Goal: Information Seeking & Learning: Learn about a topic

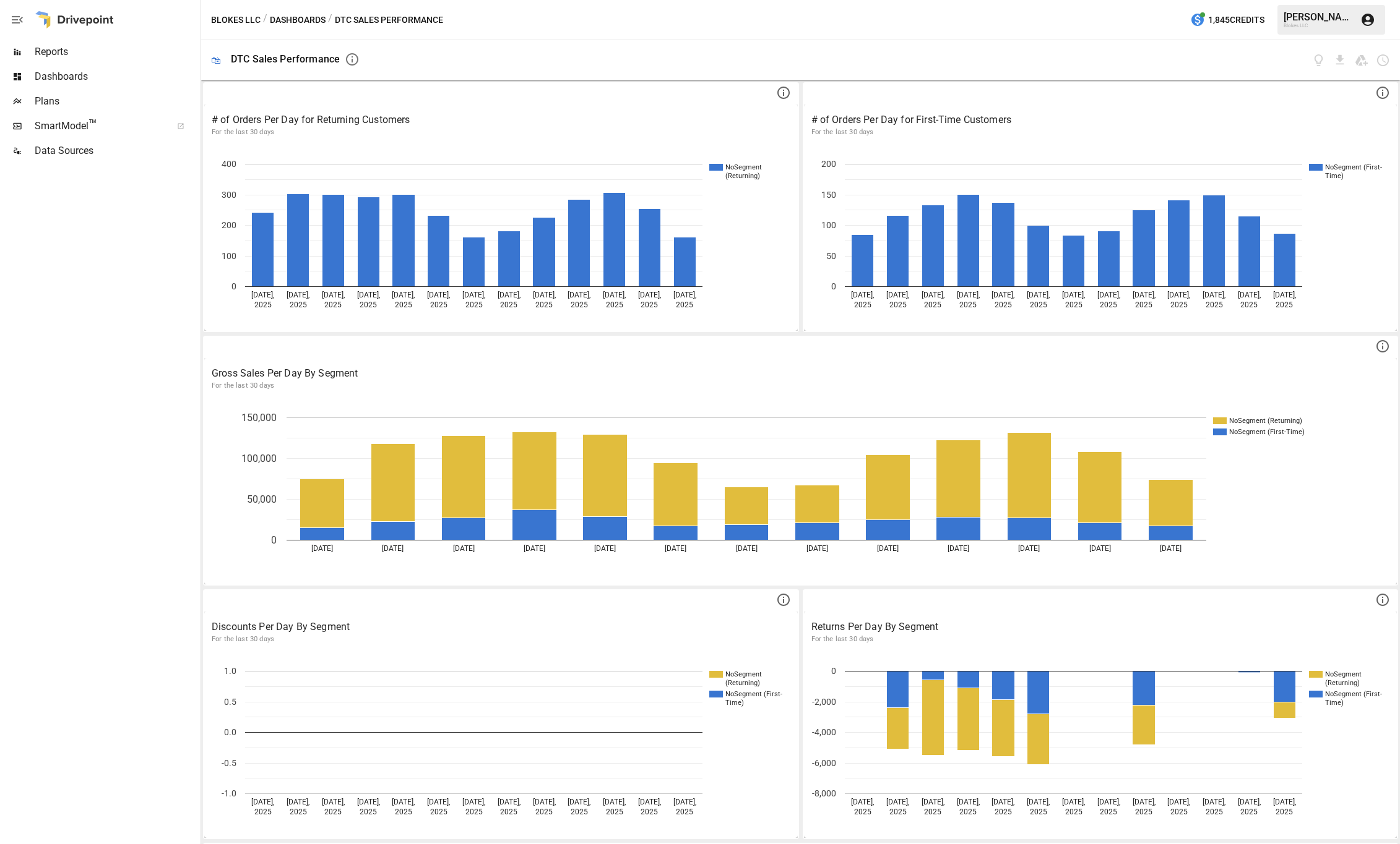
click at [55, 127] on span "SmartModel ™" at bounding box center [98, 126] width 129 height 15
click at [38, 78] on span "Dashboards" at bounding box center [116, 77] width 164 height 15
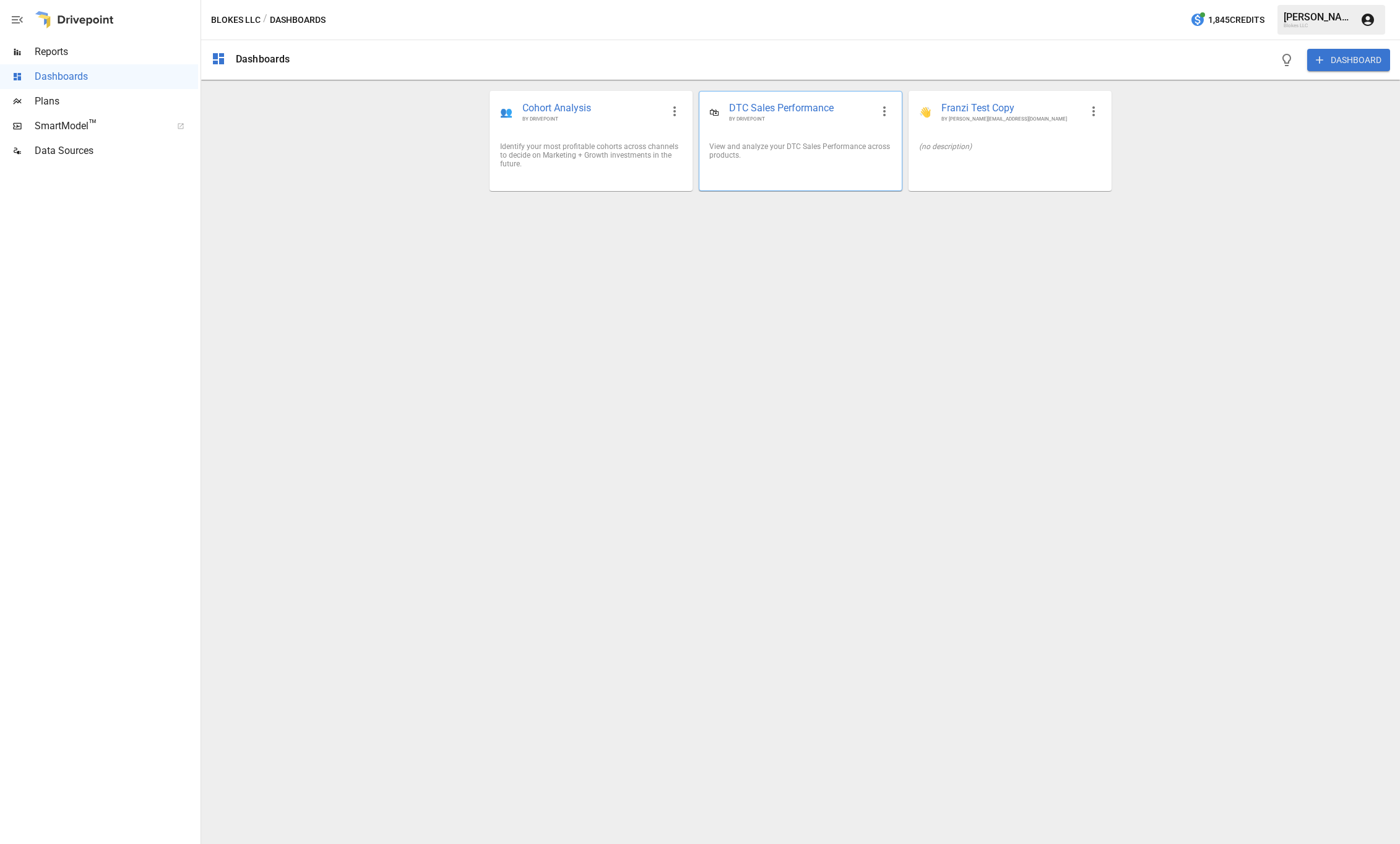
click at [789, 112] on span "DTC Sales Performance" at bounding box center [800, 108] width 142 height 14
click at [551, 112] on span "Cohort Analysis" at bounding box center [592, 108] width 140 height 14
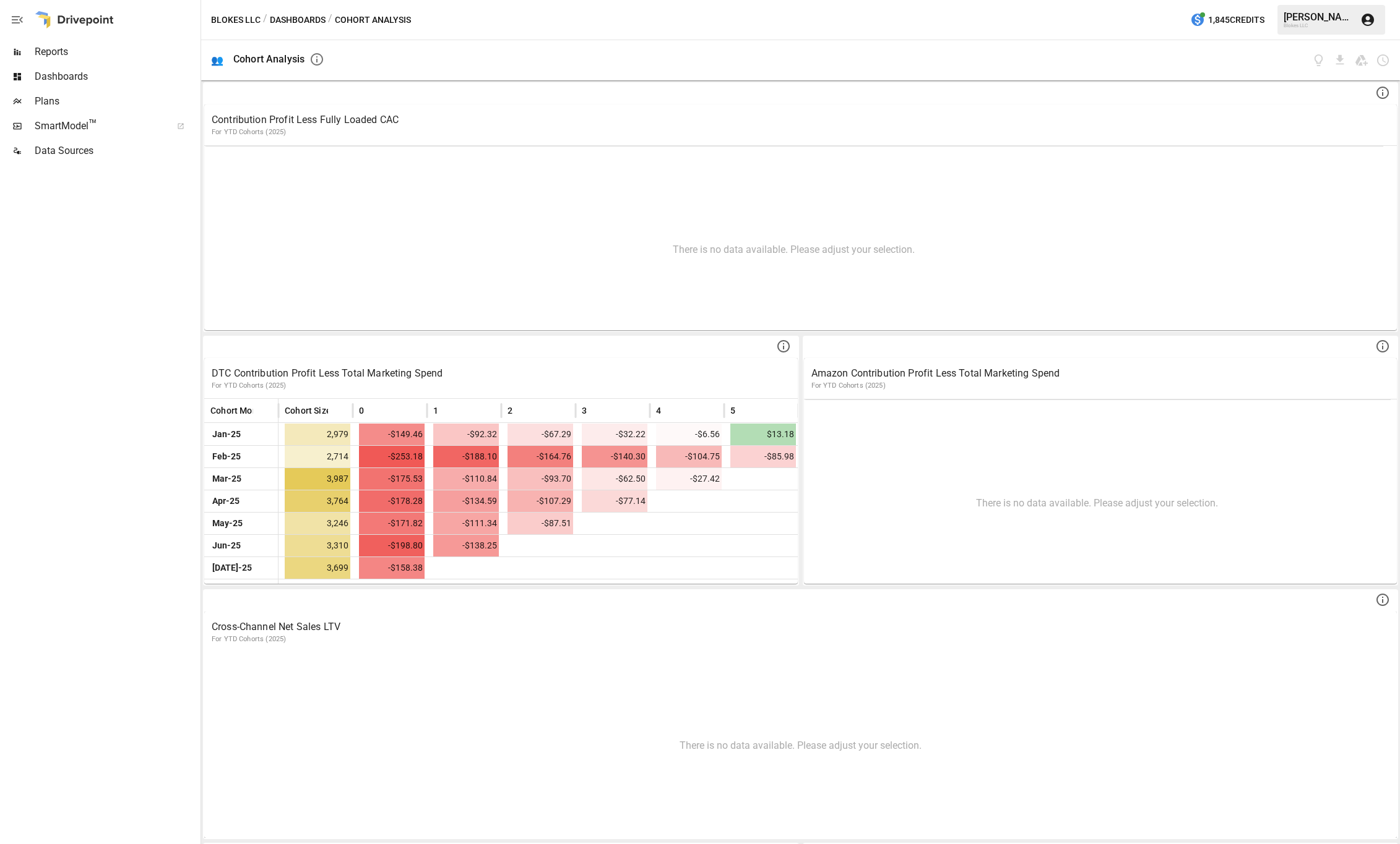
click at [56, 25] on div at bounding box center [74, 19] width 80 height 40
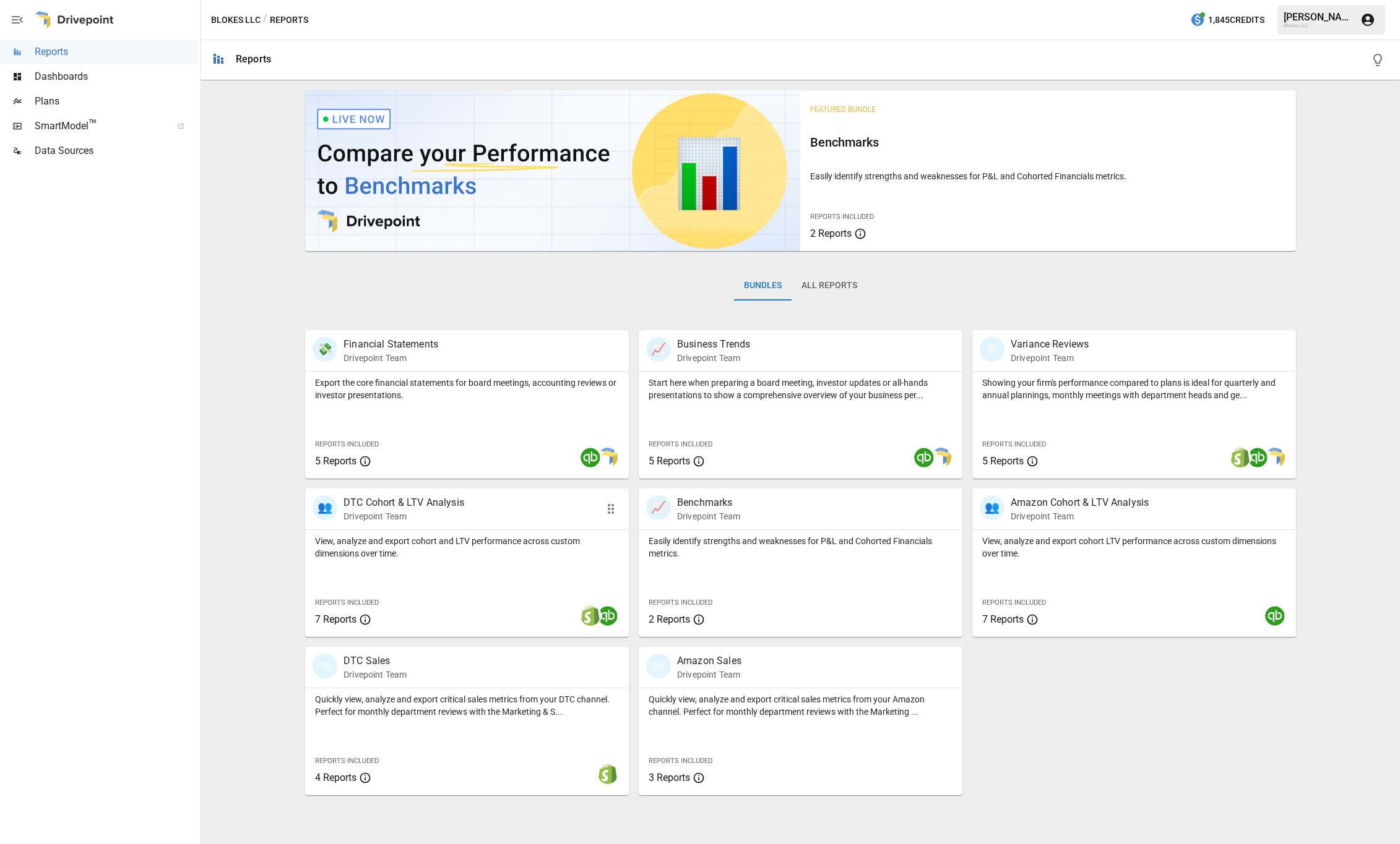
click at [492, 542] on p "View, analyze and export cohort and LTV performance across custom dimensions ov…" at bounding box center [467, 547] width 304 height 25
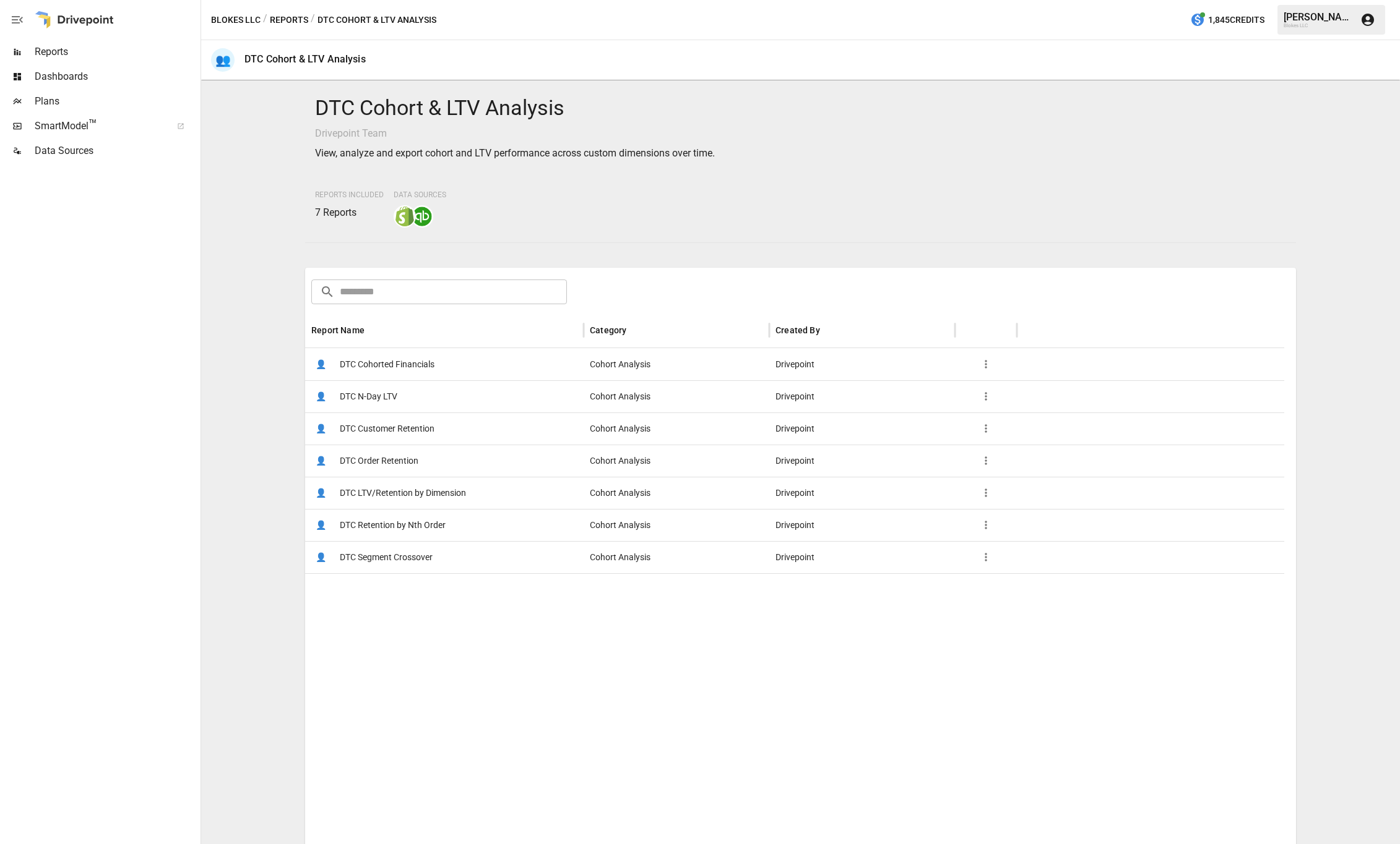
click at [388, 431] on span "DTC Customer Retention" at bounding box center [387, 429] width 94 height 31
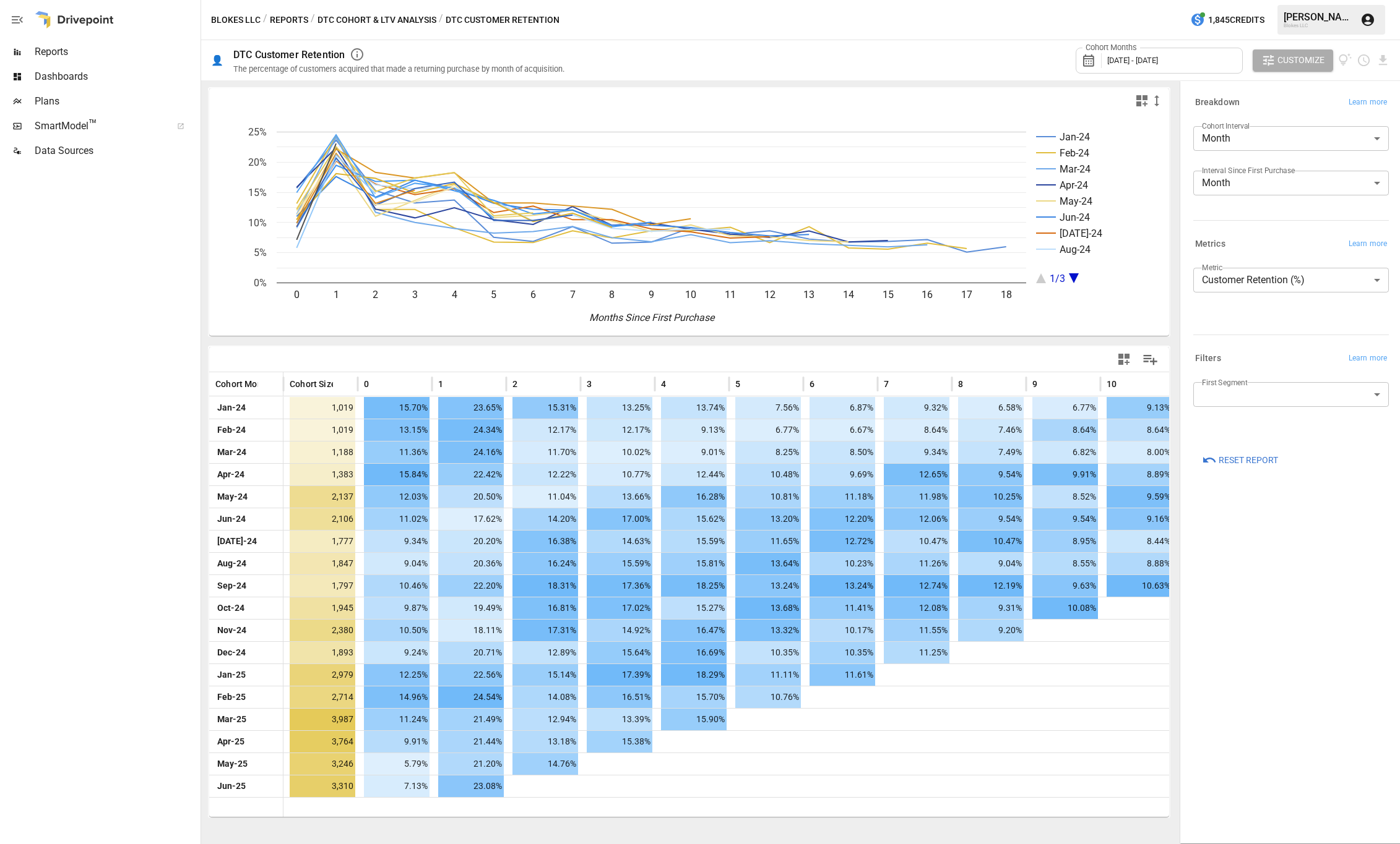
click at [1258, 0] on body "Reports Dashboards Plans SmartModel ™ Data Sources Blokes LLC / Reports / DTC C…" at bounding box center [700, 0] width 1400 height 0
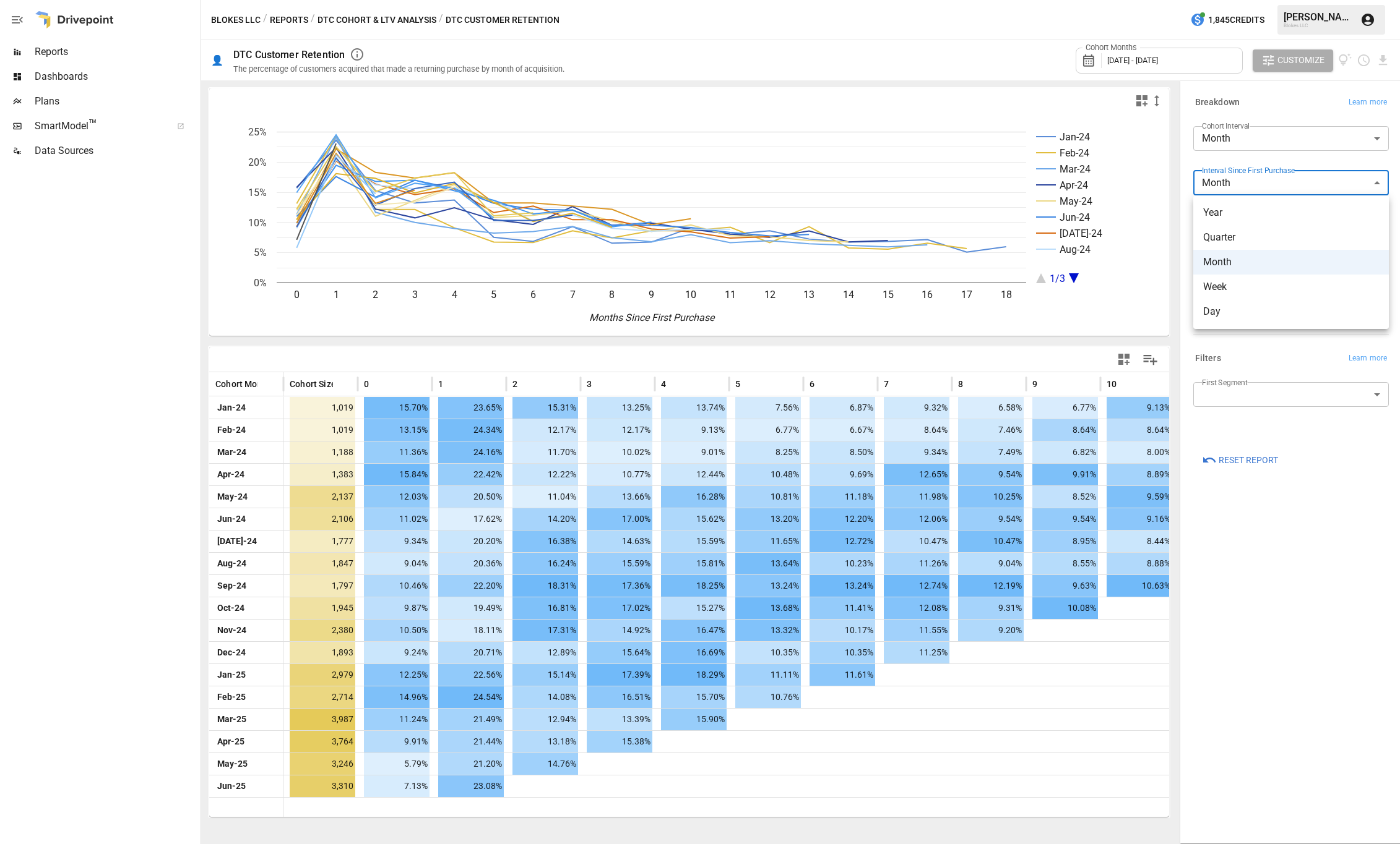
click at [1259, 184] on div at bounding box center [700, 422] width 1400 height 844
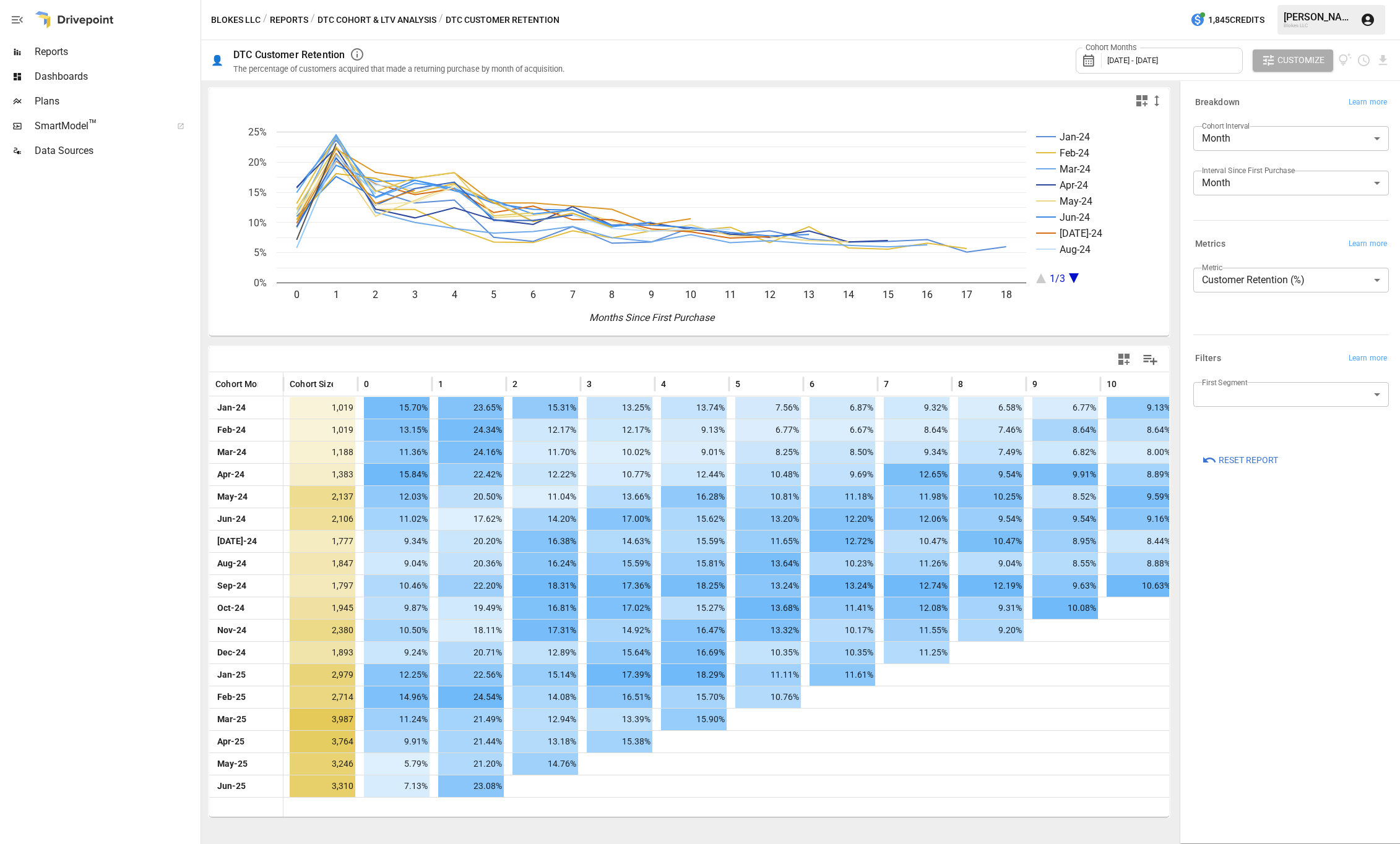
click at [373, 10] on div "Blokes LLC / Reports / DTC Cohort & LTV Analysis / DTC Customer Retention 1,845…" at bounding box center [800, 19] width 1198 height 40
click at [367, 21] on button "DTC Cohort & LTV Analysis" at bounding box center [376, 19] width 118 height 16
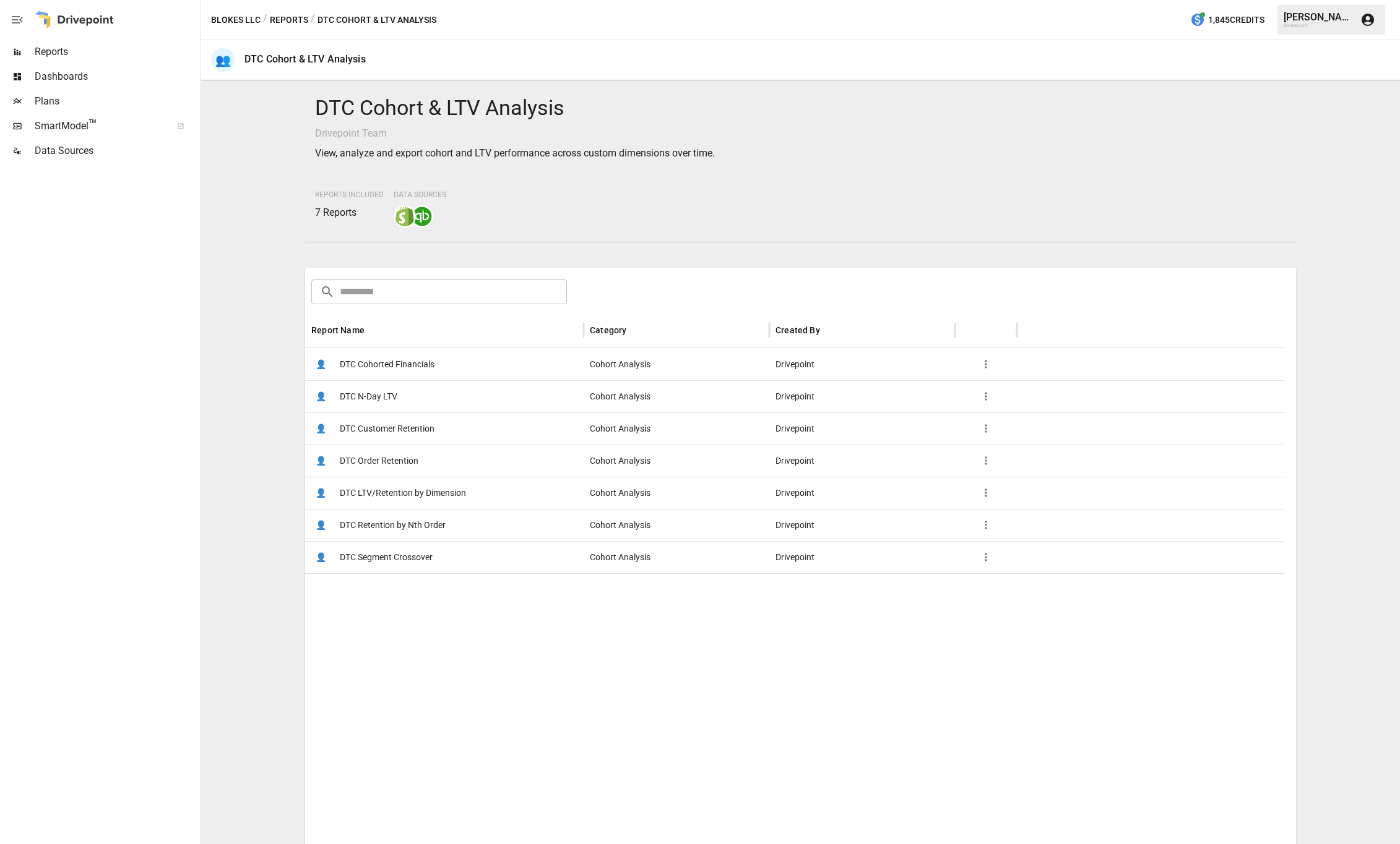
click at [418, 522] on span "DTC Retention by Nth Order" at bounding box center [392, 525] width 105 height 31
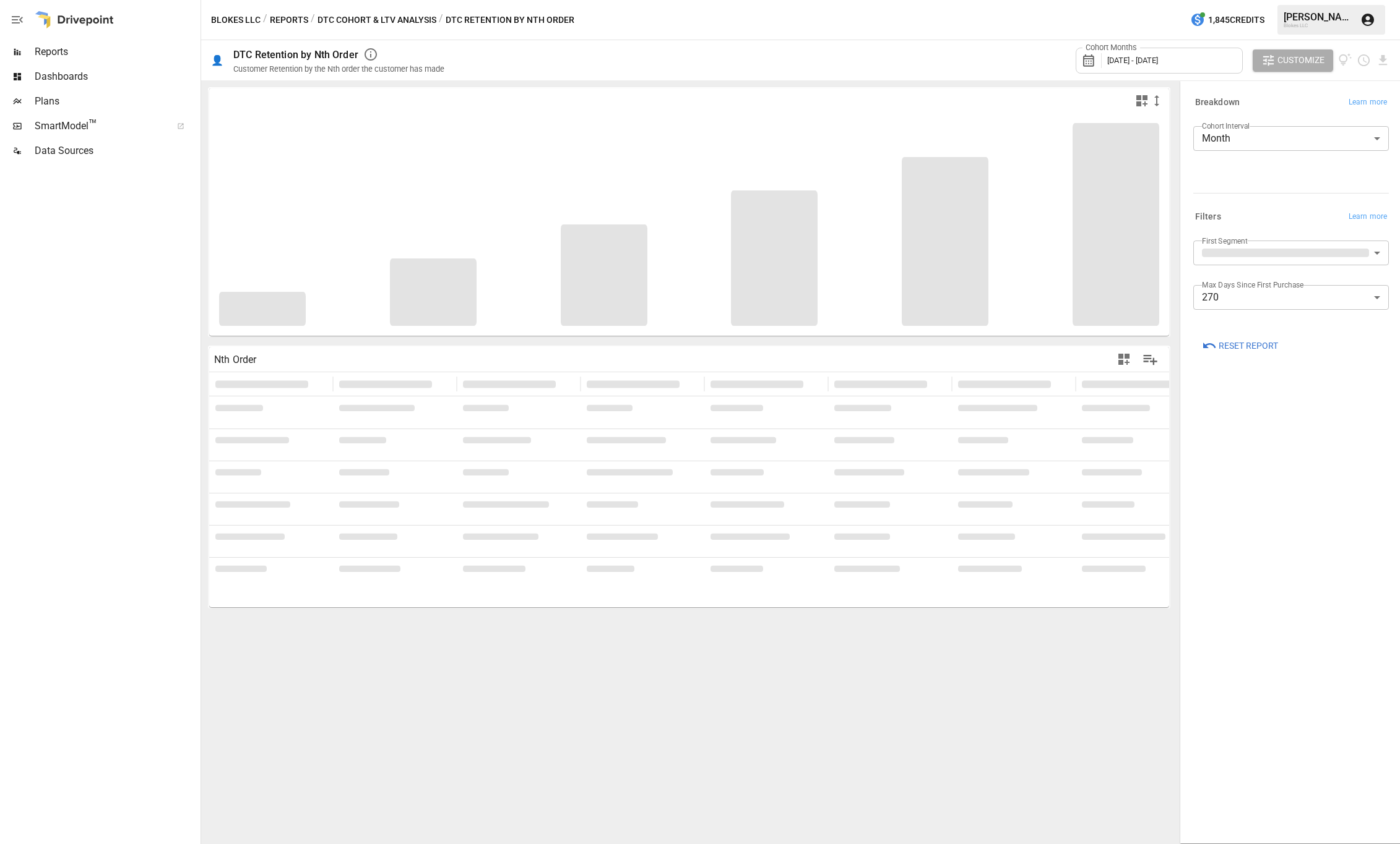
click at [1296, 0] on body "Reports Dashboards Plans SmartModel ™ Data Sources Blokes LLC / Reports / DTC C…" at bounding box center [700, 0] width 1400 height 0
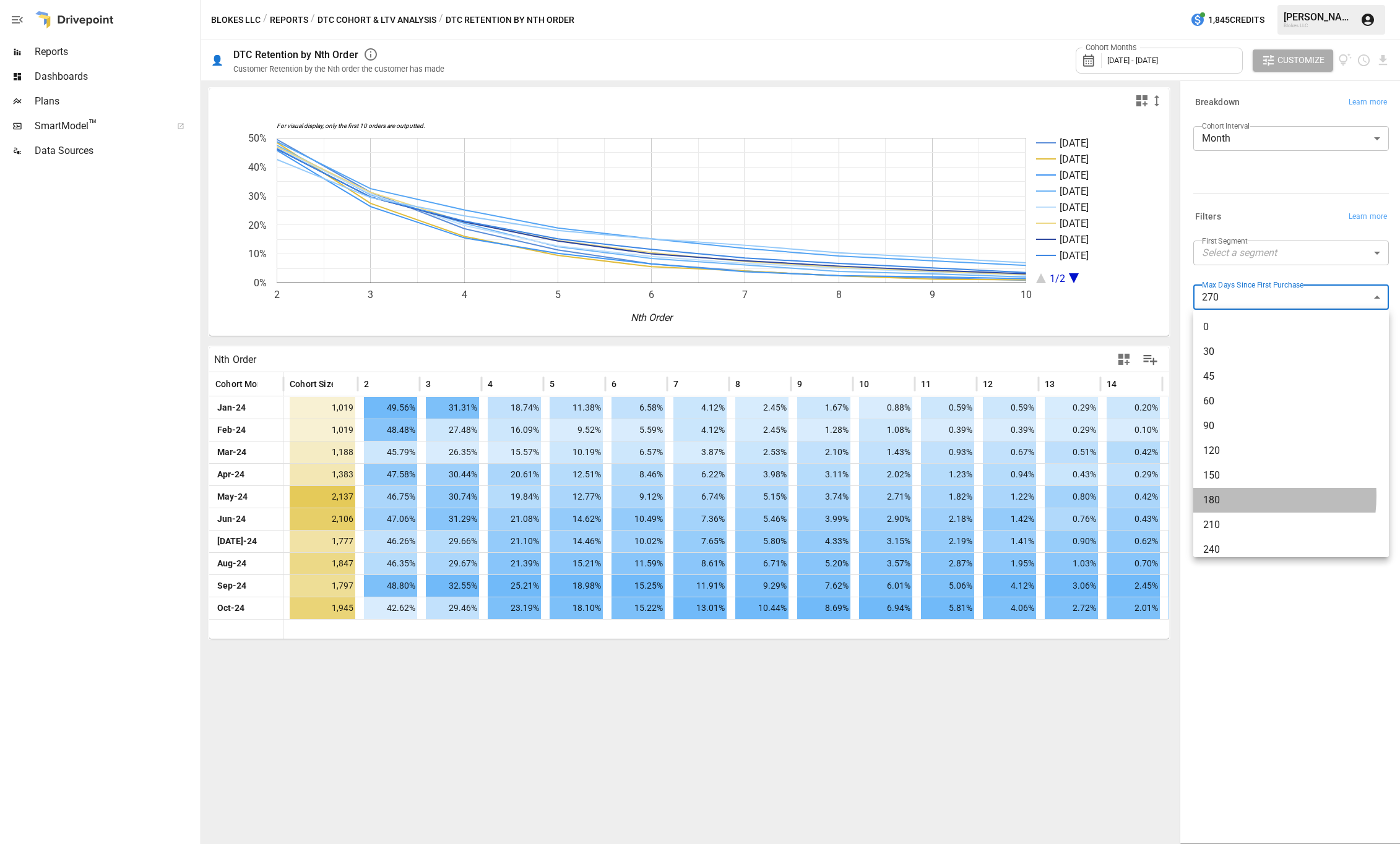
click at [1233, 496] on span "180" at bounding box center [1291, 500] width 176 height 15
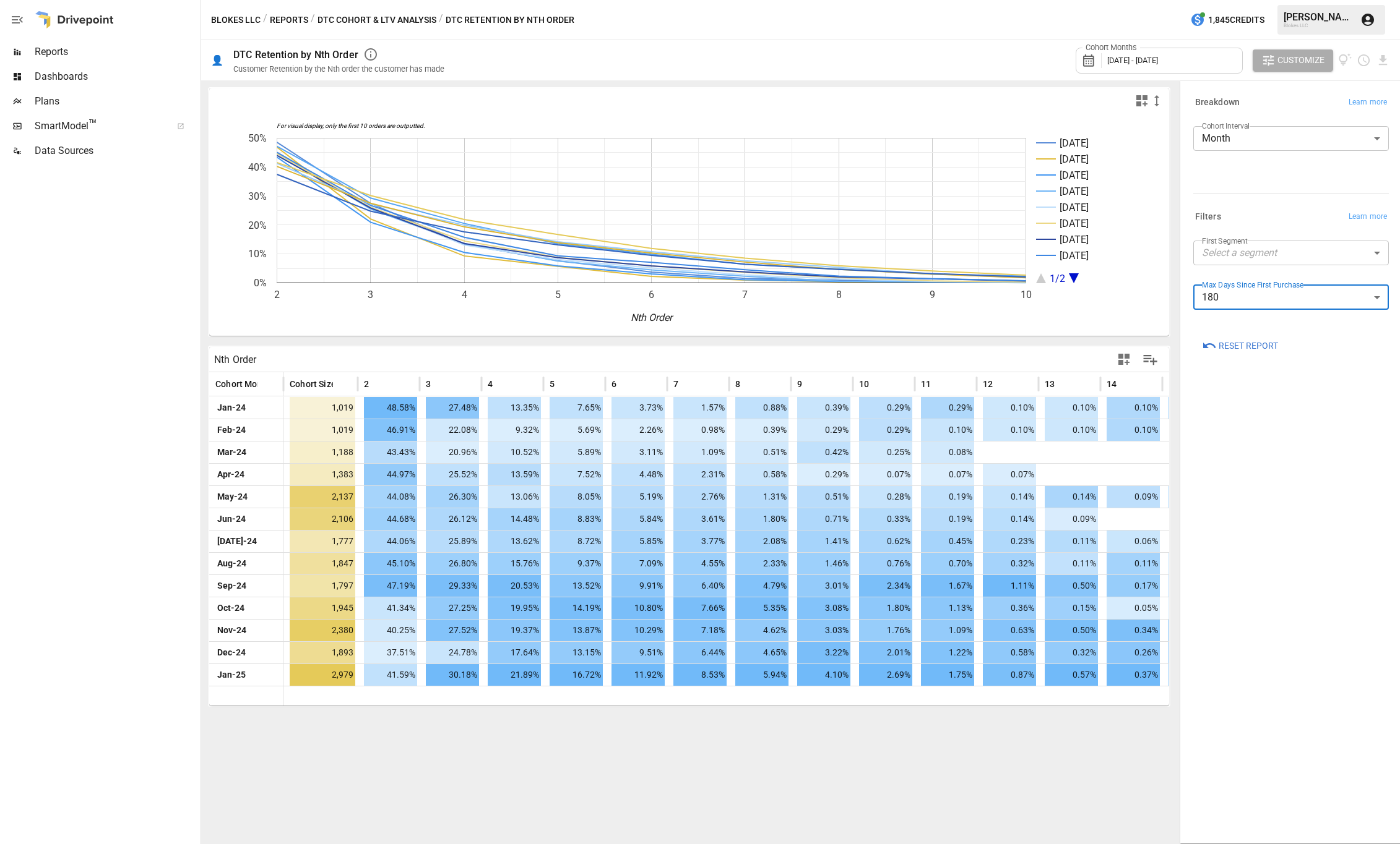
click at [1274, 0] on body "Reports Dashboards Plans SmartModel ™ Data Sources Blokes LLC / Reports / DTC C…" at bounding box center [700, 0] width 1400 height 0
click at [1214, 427] on span "90" at bounding box center [1291, 426] width 176 height 15
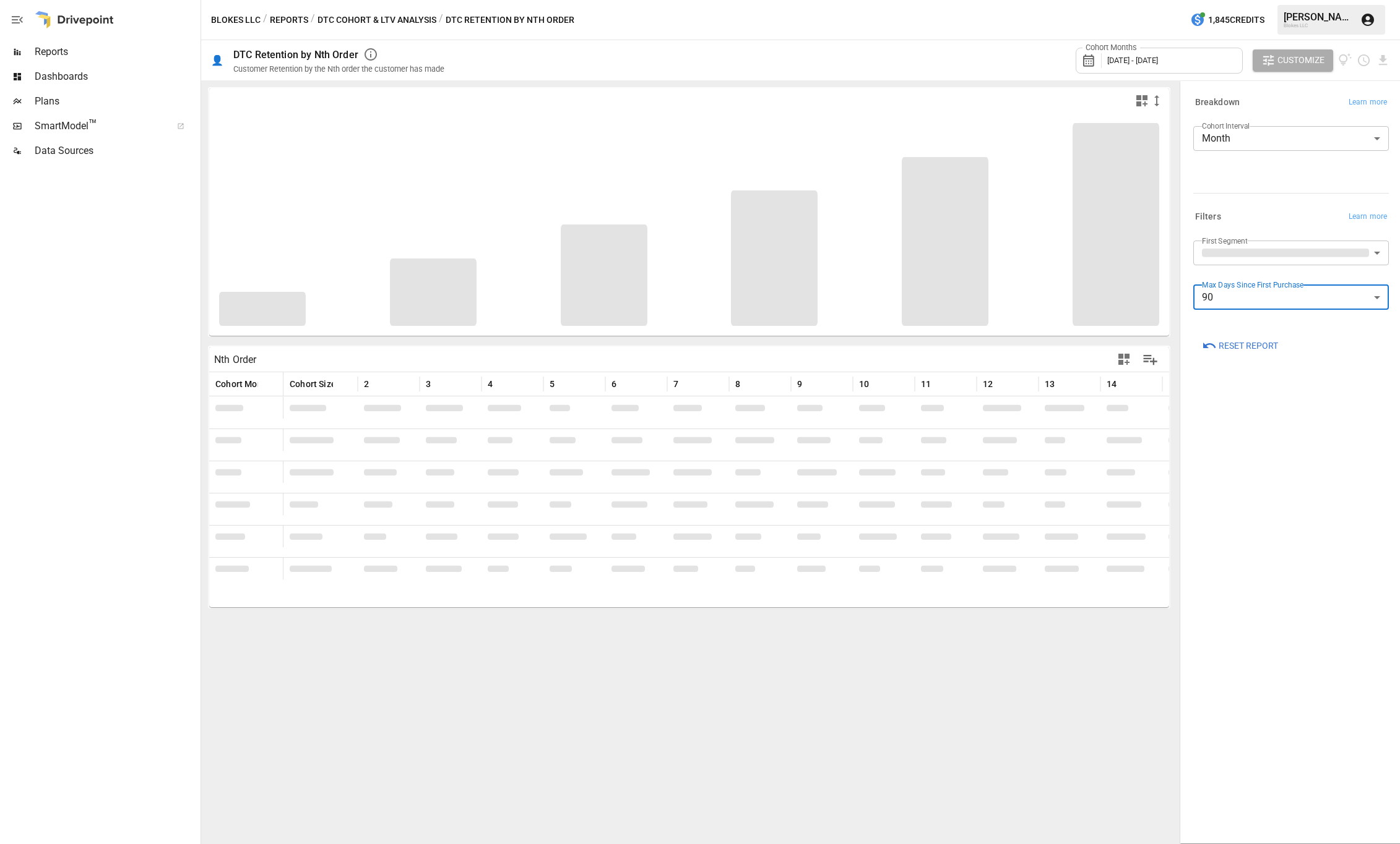
click at [1233, 0] on body "Reports Dashboards Plans SmartModel ™ Data Sources Blokes LLC / Reports / DTC C…" at bounding box center [700, 0] width 1400 height 0
click at [979, 700] on div at bounding box center [700, 422] width 1400 height 844
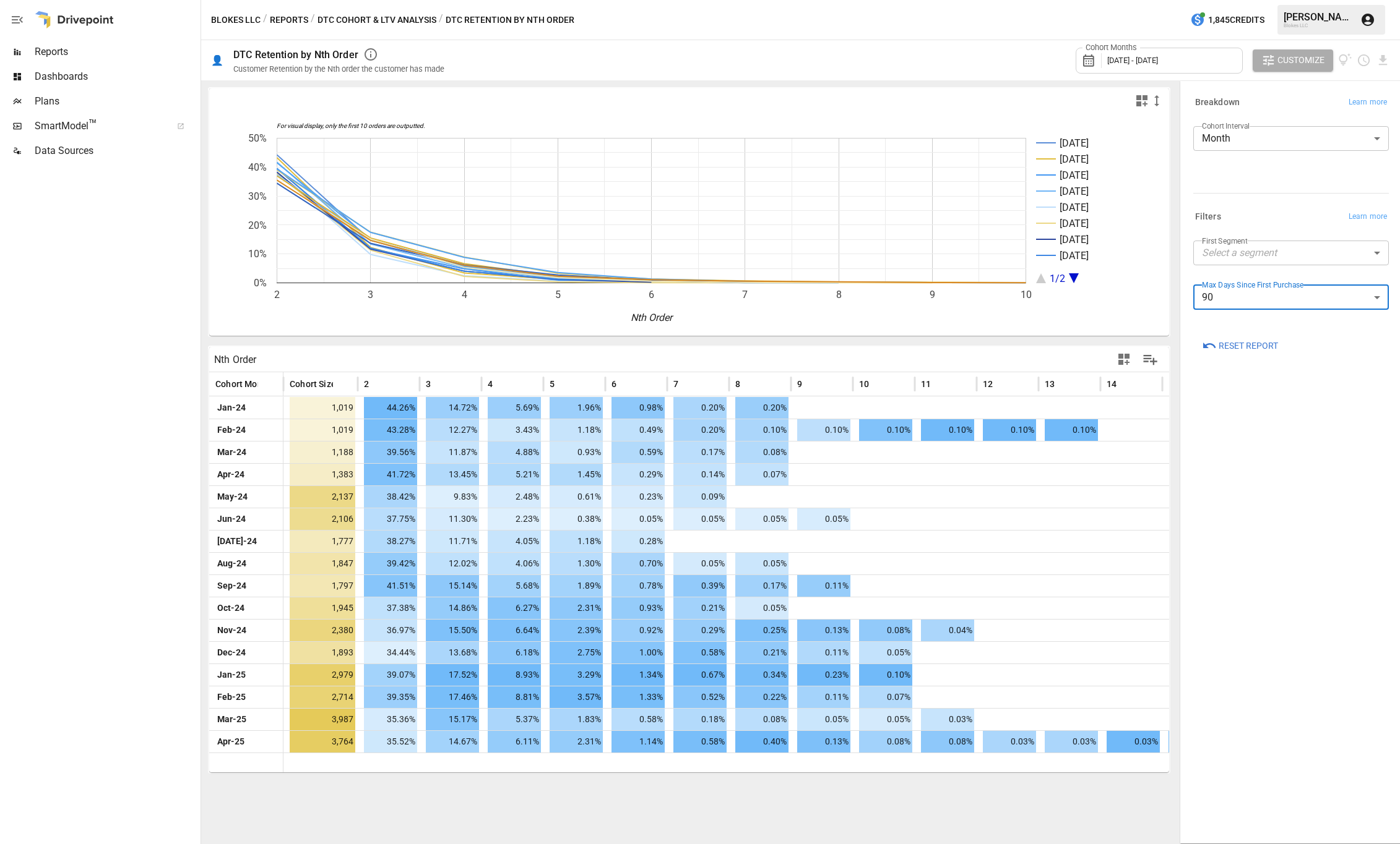
click at [1316, 0] on body "Reports Dashboards Plans SmartModel ™ Data Sources Blokes LLC / Reports / DTC C…" at bounding box center [700, 0] width 1400 height 0
click at [1226, 472] on span "150" at bounding box center [1291, 476] width 176 height 15
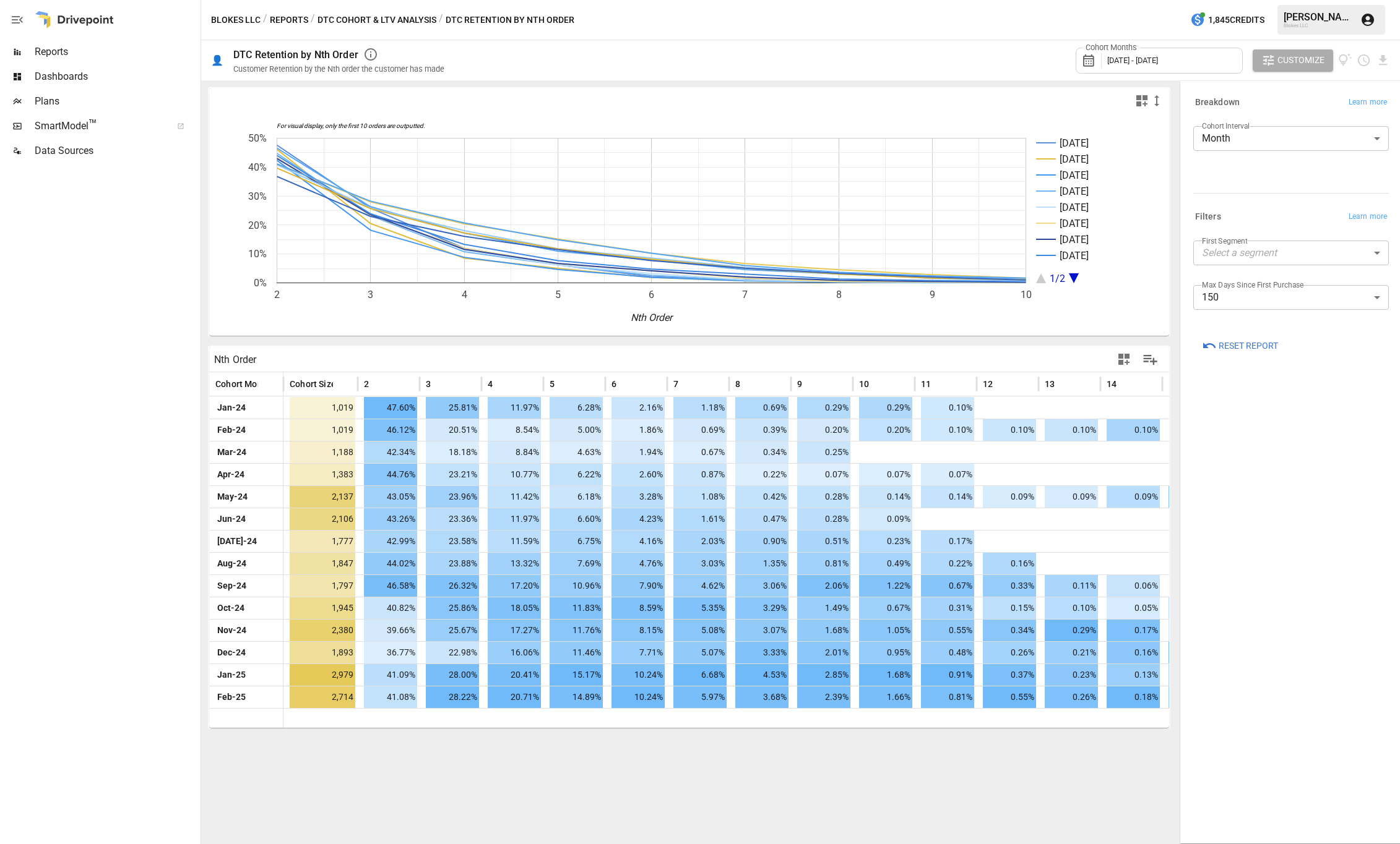
click at [1155, 57] on span "[DATE] - [DATE]" at bounding box center [1132, 60] width 51 height 9
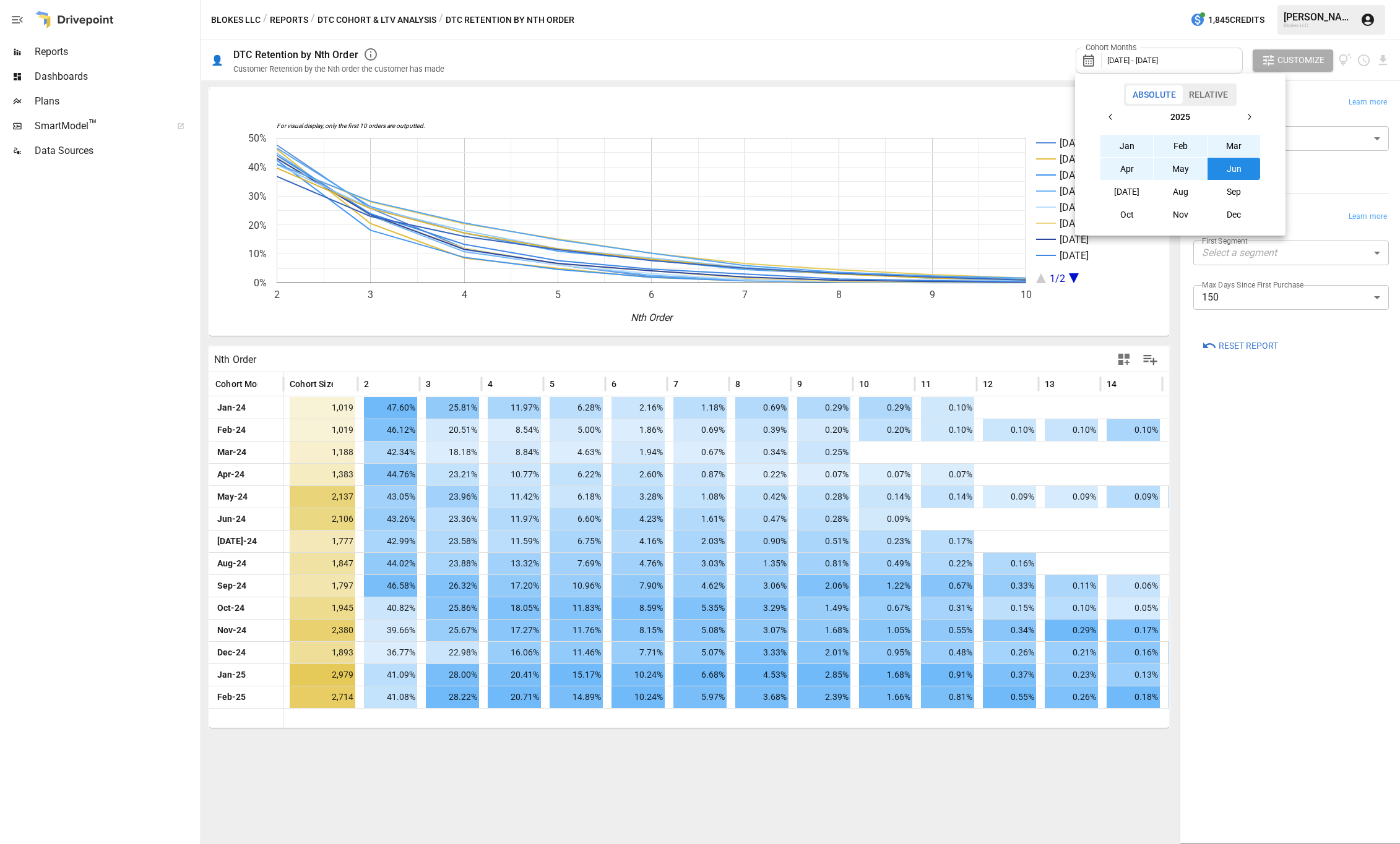
click at [1177, 735] on div at bounding box center [700, 422] width 1400 height 844
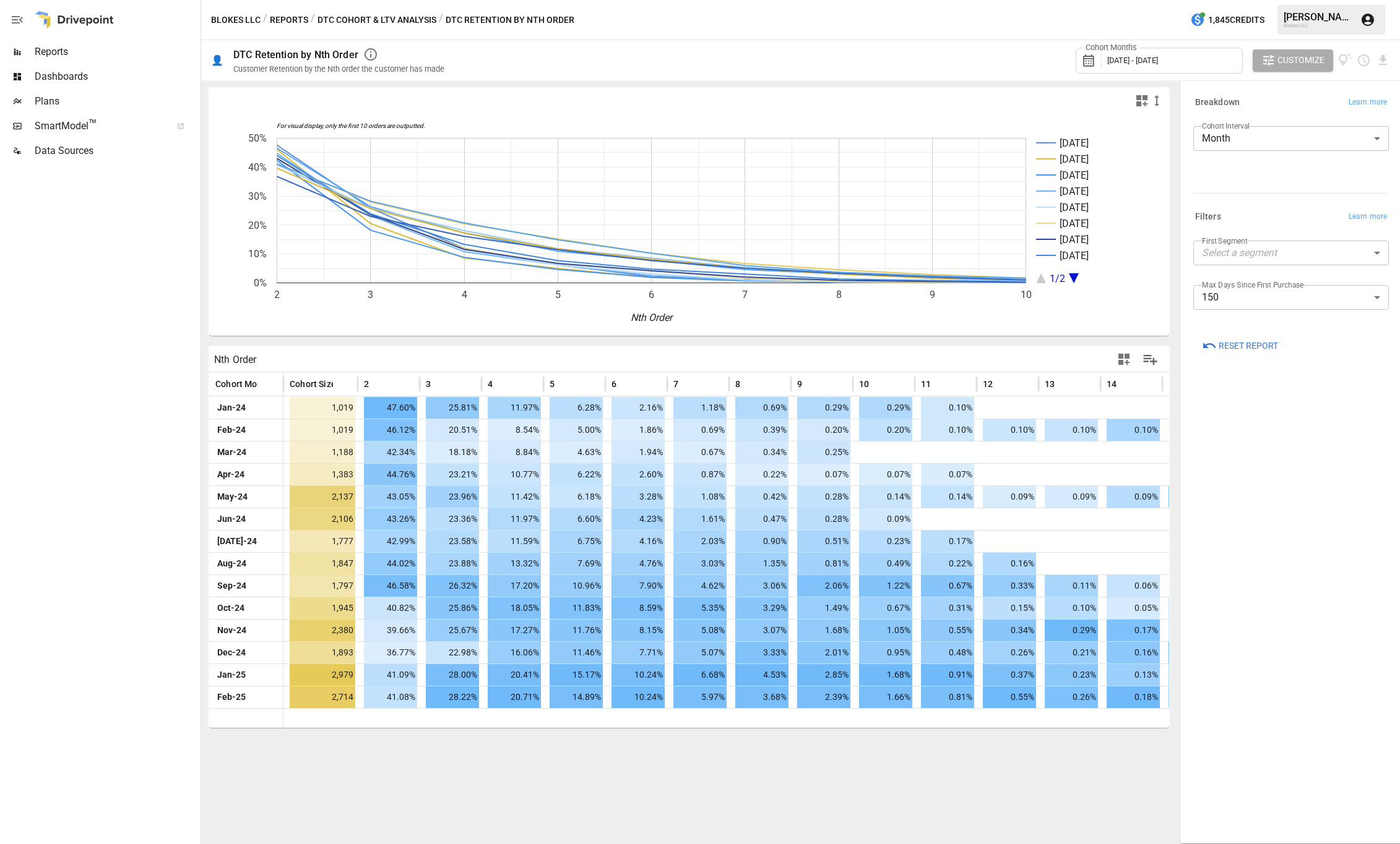
click at [1267, 0] on body "Reports Dashboards Plans SmartModel ™ Data Sources Blokes LLC / Reports / DTC C…" at bounding box center [700, 0] width 1400 height 0
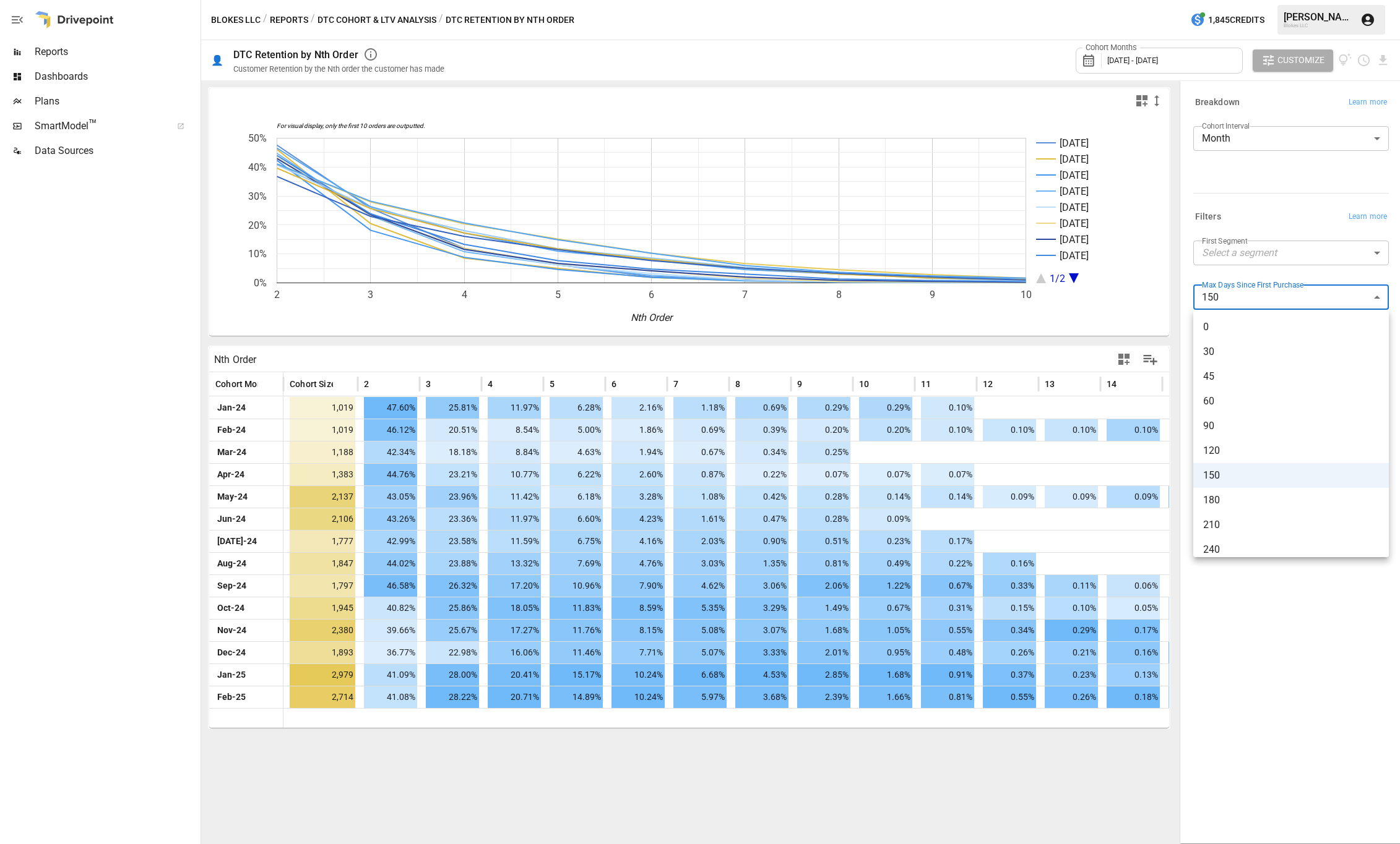
click at [1225, 438] on li "120" at bounding box center [1290, 450] width 195 height 25
type input "***"
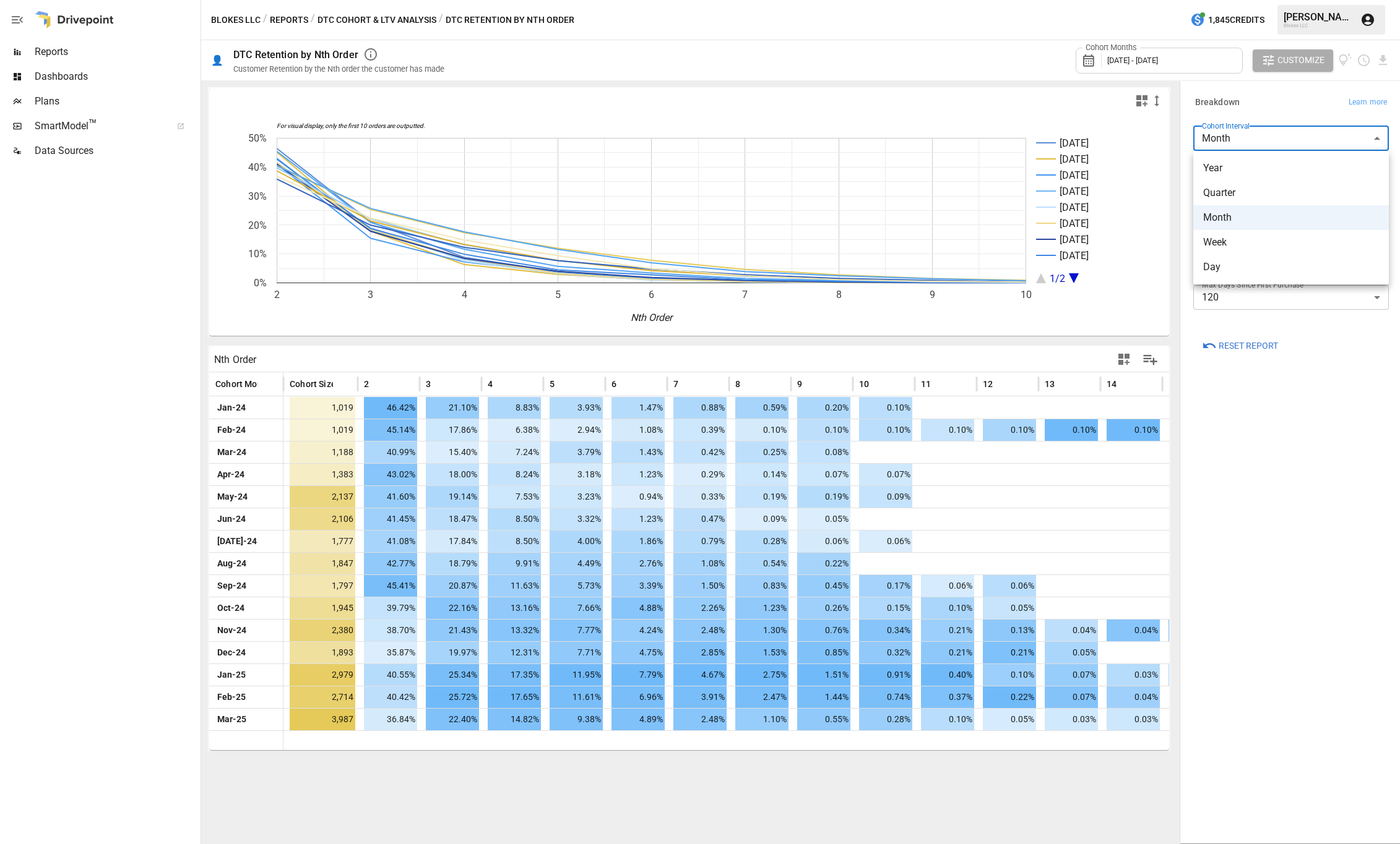
click at [1274, 0] on body "Reports Dashboards Plans SmartModel ™ Data Sources Blokes LLC / Reports / DTC C…" at bounding box center [700, 0] width 1400 height 0
click at [1277, 132] on div at bounding box center [700, 422] width 1400 height 844
click at [1294, 433] on div "Breakdown Learn more Cohort Interval Month ***** ​ Filters Learn more First Seg…" at bounding box center [1290, 462] width 215 height 756
click at [381, 16] on button "DTC Cohort & LTV Analysis" at bounding box center [376, 19] width 118 height 16
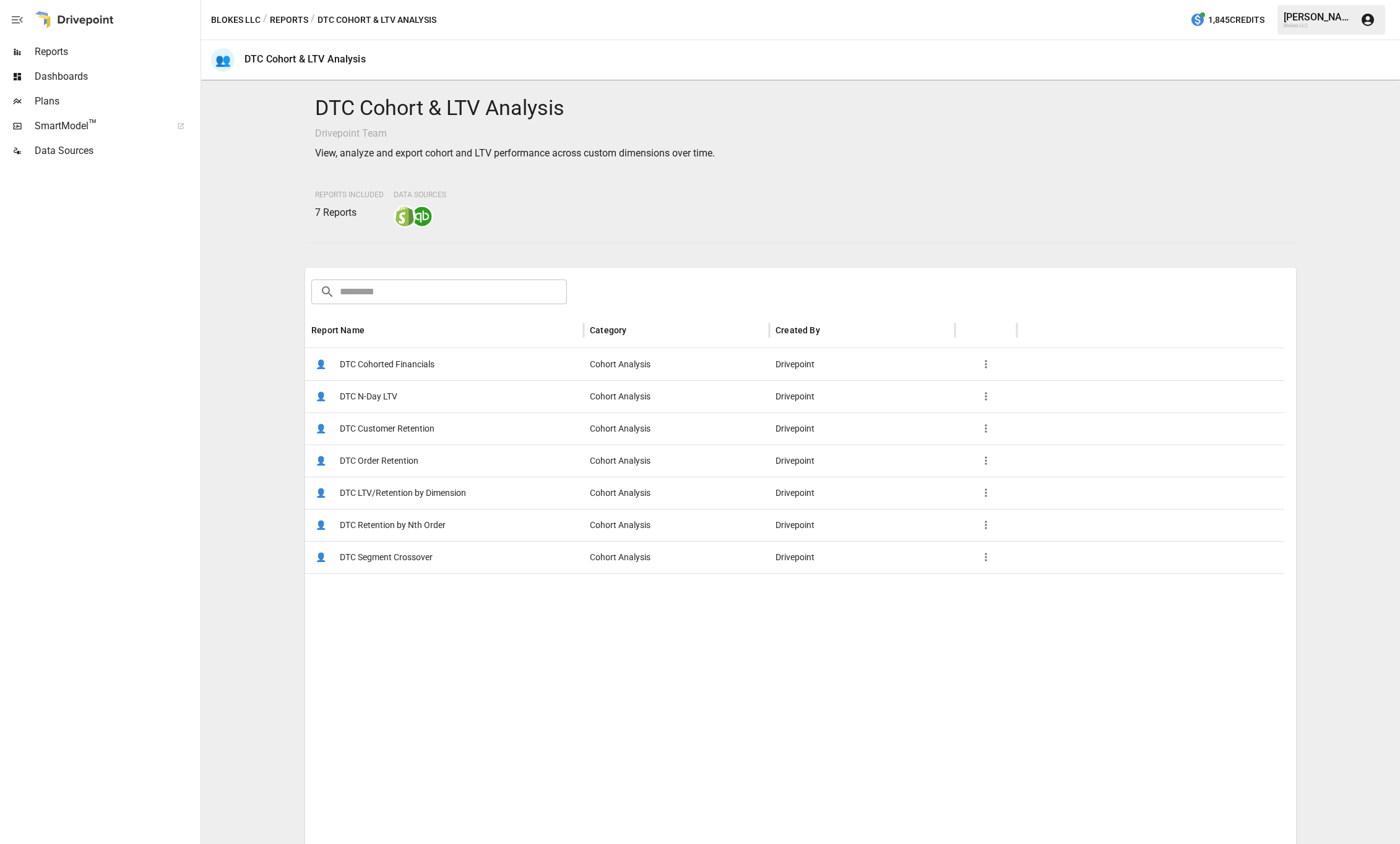
click at [429, 494] on span "DTC LTV/Retention by Dimension" at bounding box center [402, 494] width 127 height 31
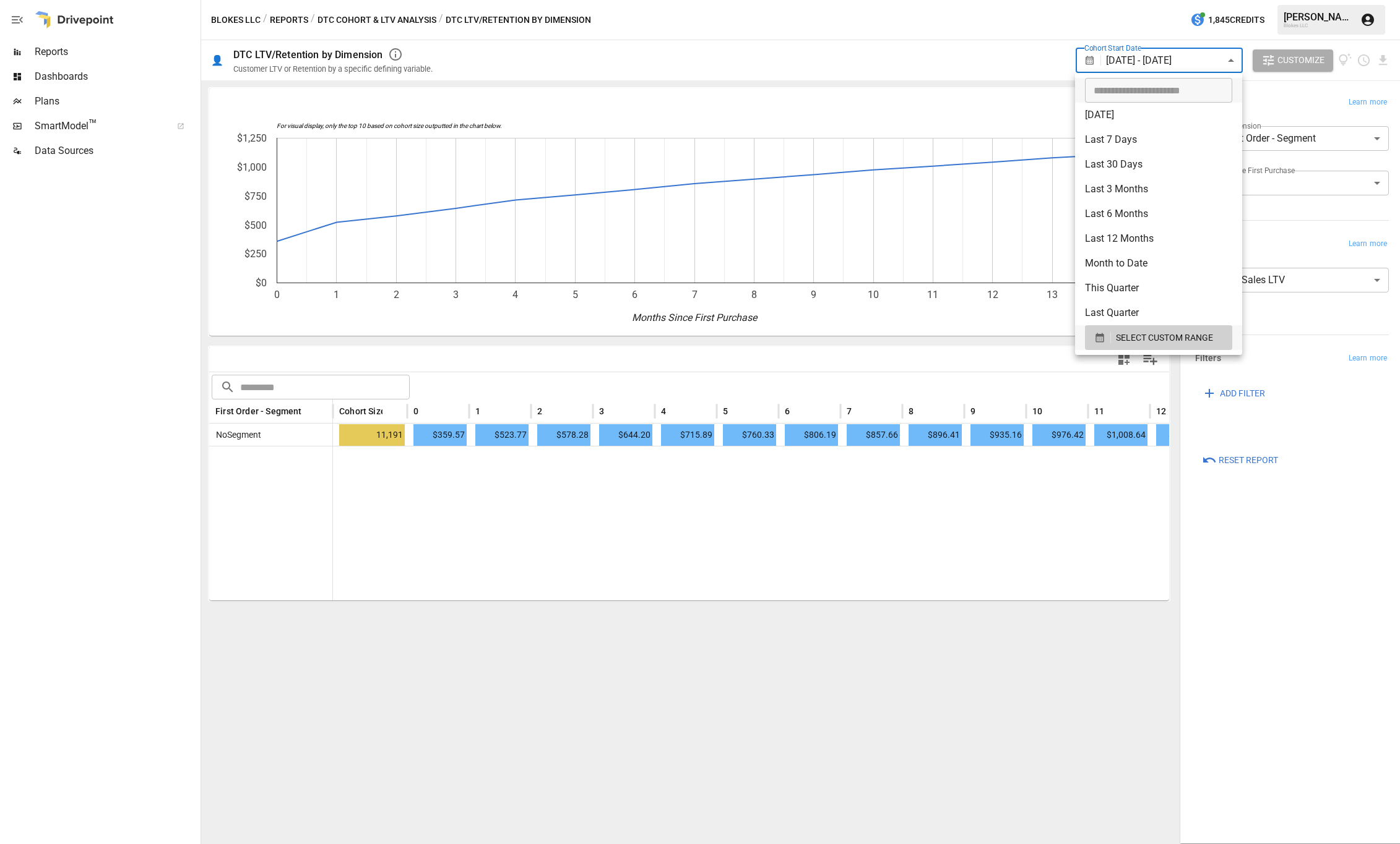
click at [1230, 0] on body "**********" at bounding box center [700, 0] width 1400 height 0
click at [910, 462] on div at bounding box center [700, 422] width 1400 height 844
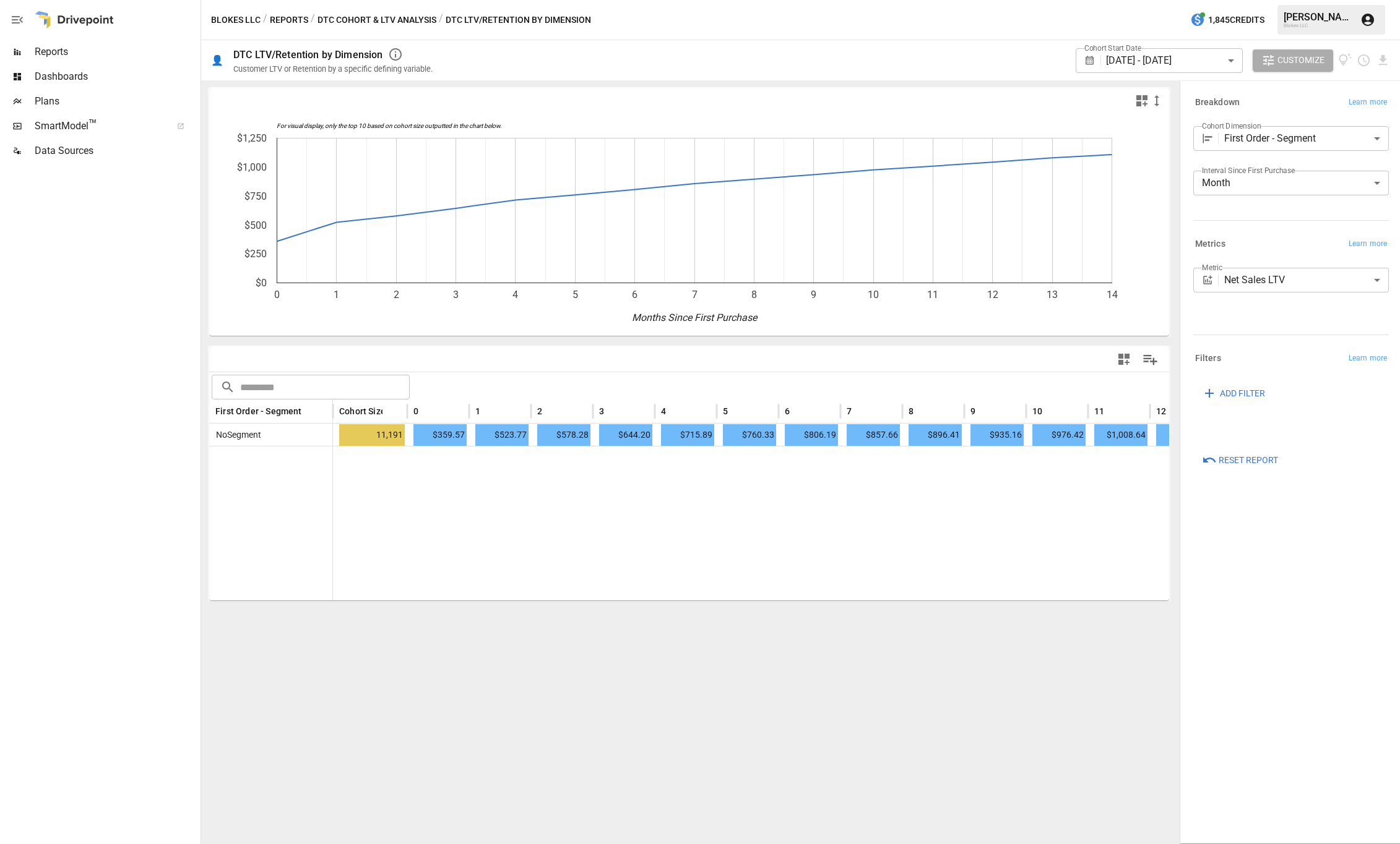
click at [1314, 325] on div "**********" at bounding box center [1290, 299] width 195 height 62
click at [313, 20] on div "/ DTC Cohort & LTV Analysis" at bounding box center [374, 19] width 126 height 16
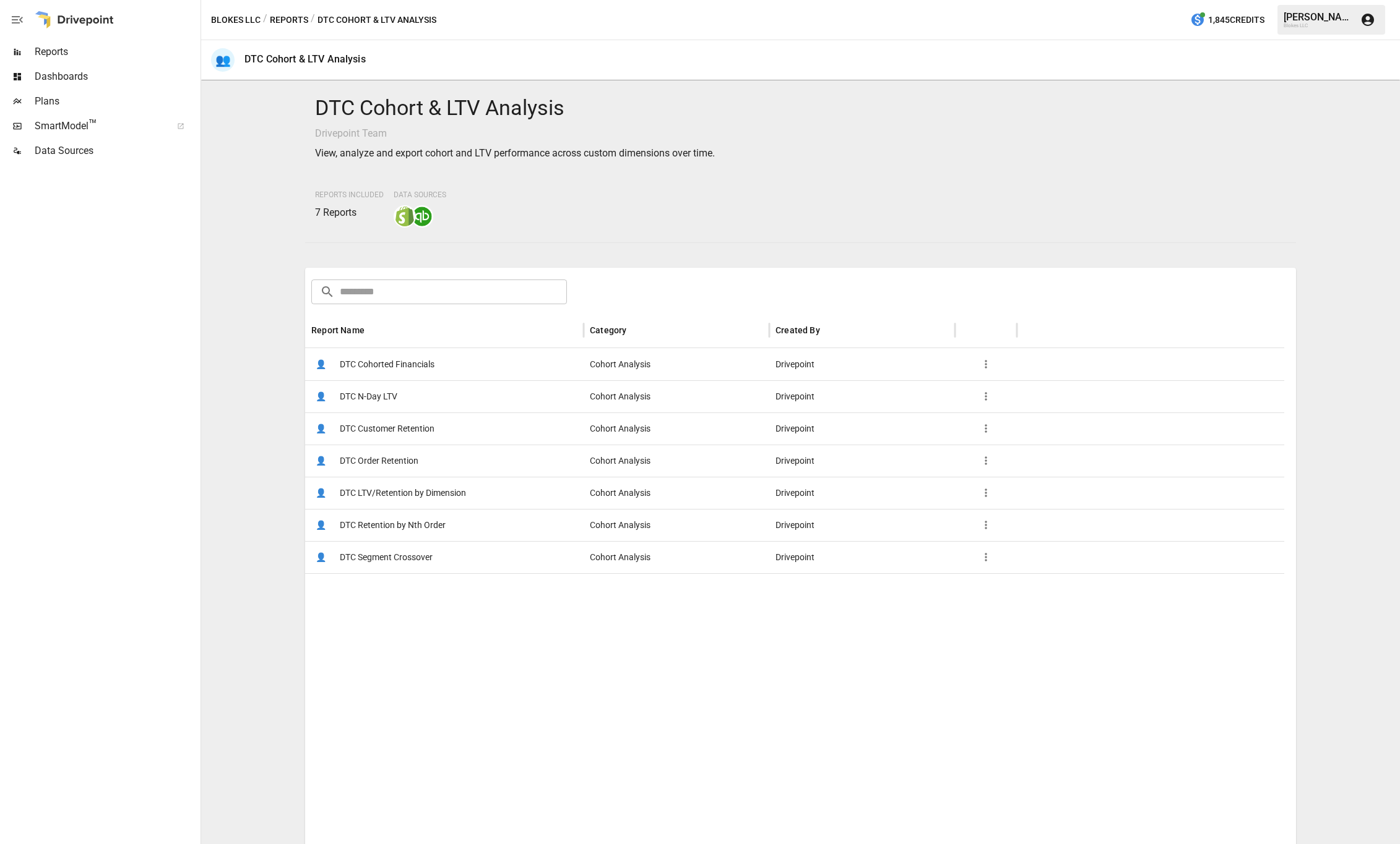
click at [409, 429] on span "DTC Customer Retention" at bounding box center [387, 429] width 94 height 31
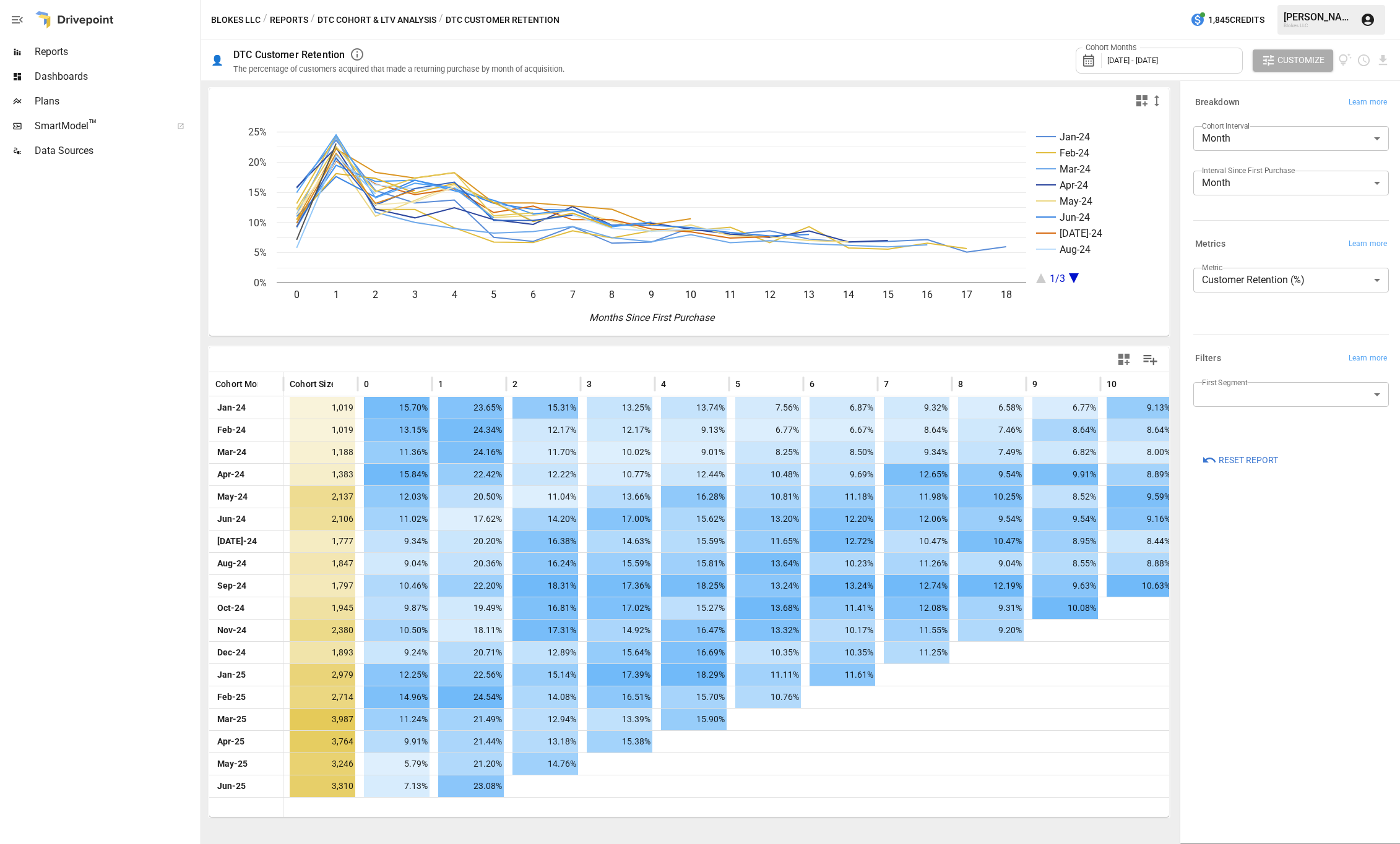
click at [1226, 62] on div "Cohort Months [DATE] - [DATE]" at bounding box center [1159, 61] width 167 height 26
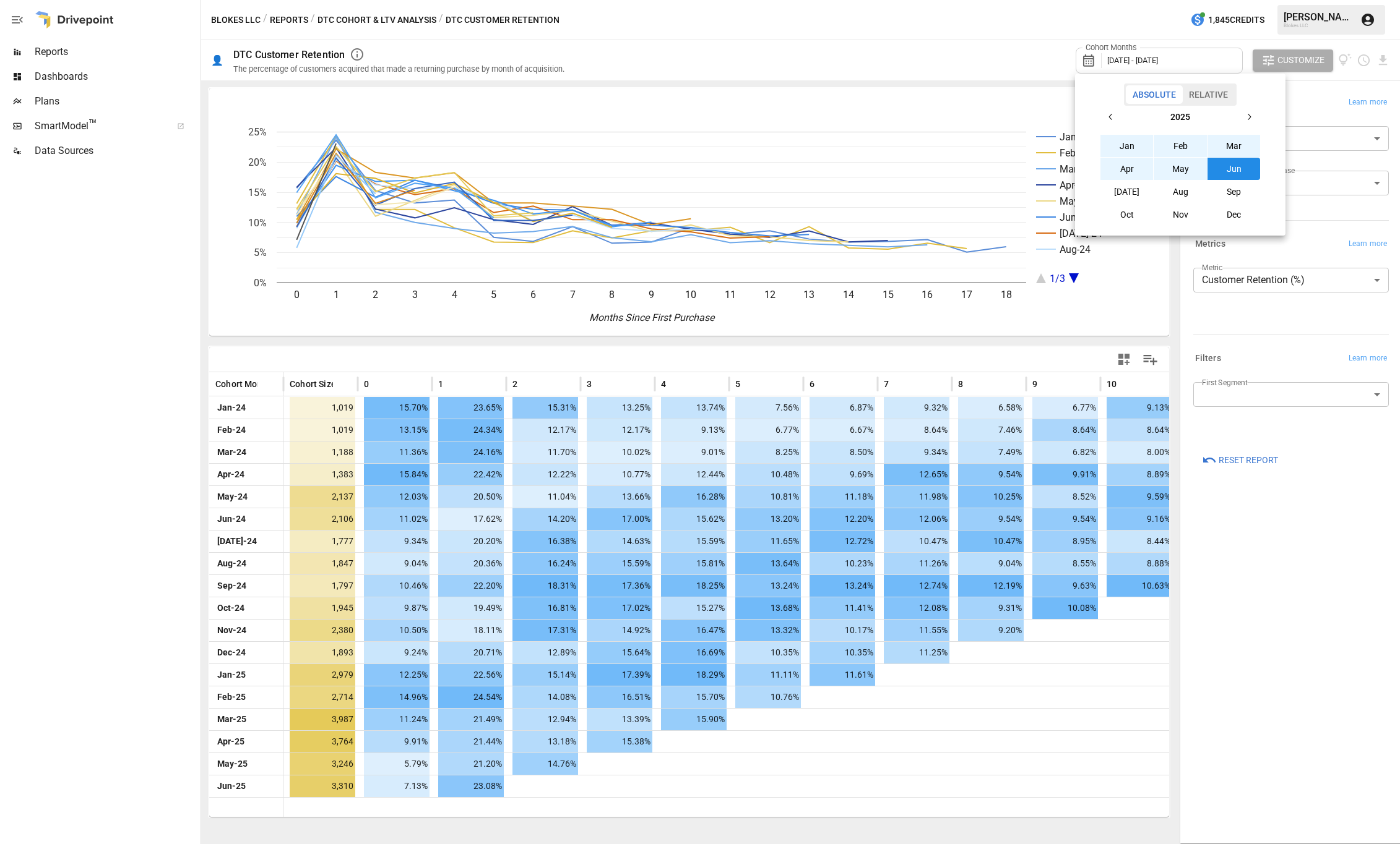
click at [412, 13] on div at bounding box center [700, 422] width 1400 height 844
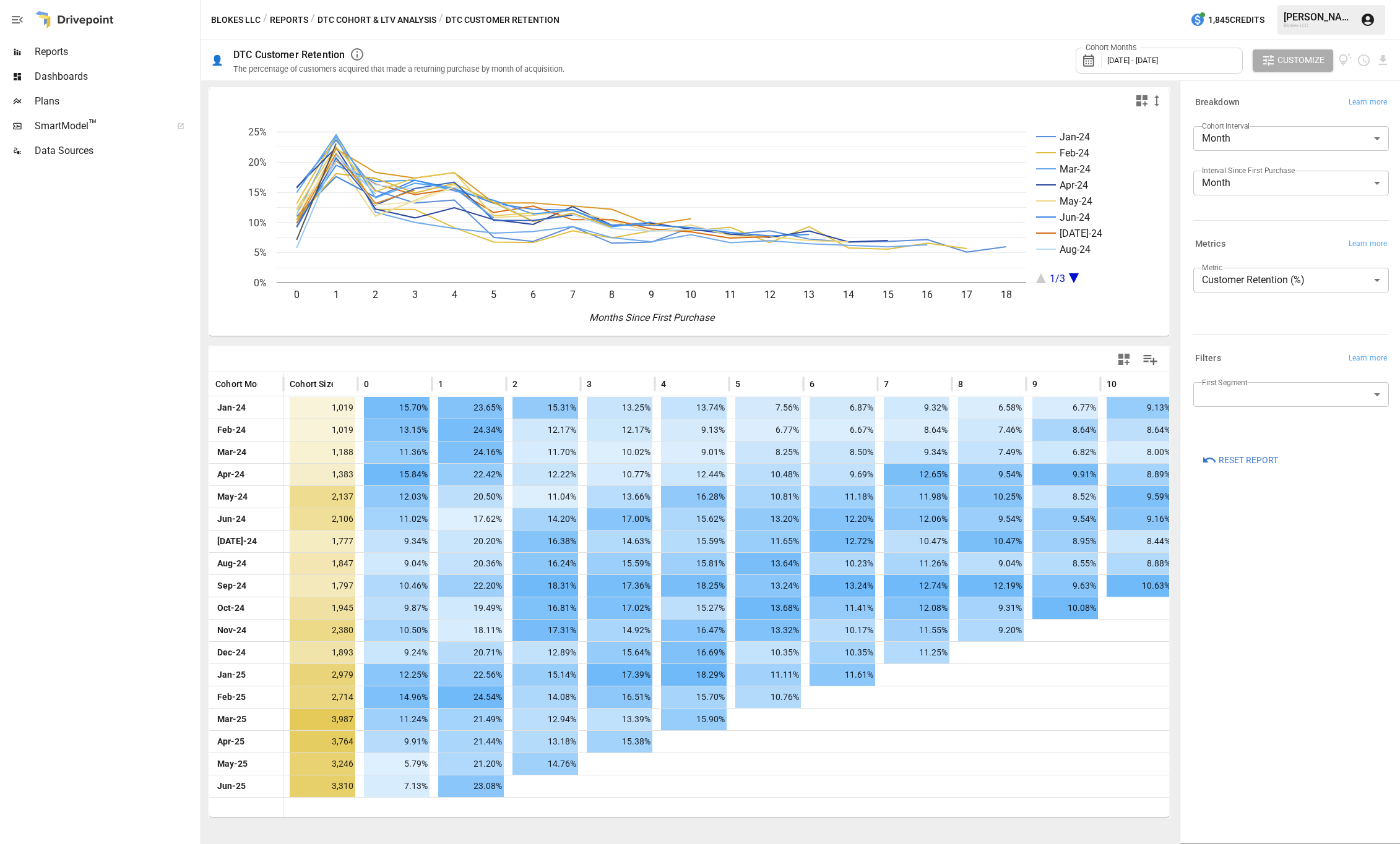
click at [401, 19] on button "DTC Cohort & LTV Analysis" at bounding box center [376, 19] width 118 height 16
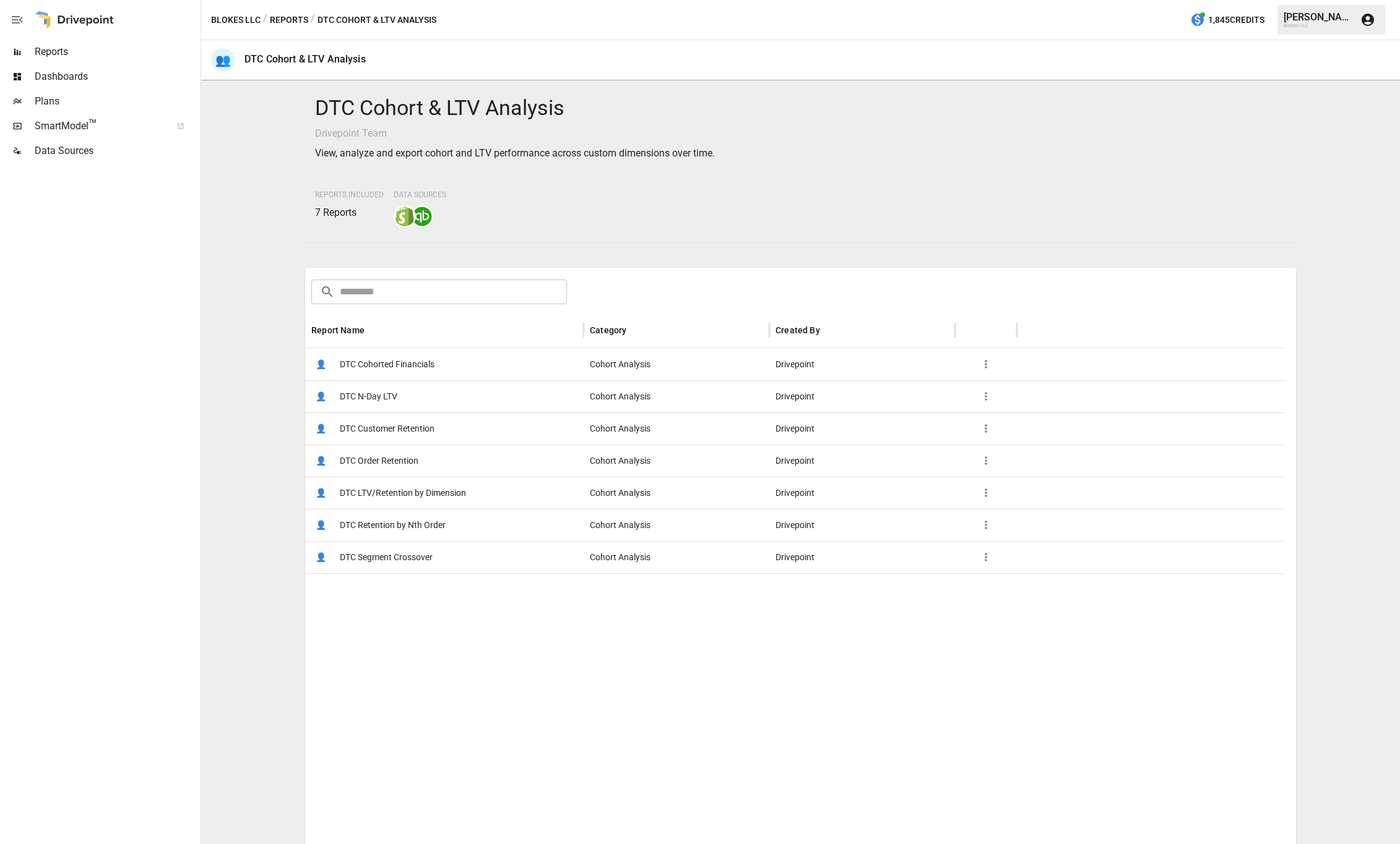
click at [422, 360] on span "DTC Cohorted Financials" at bounding box center [387, 364] width 94 height 31
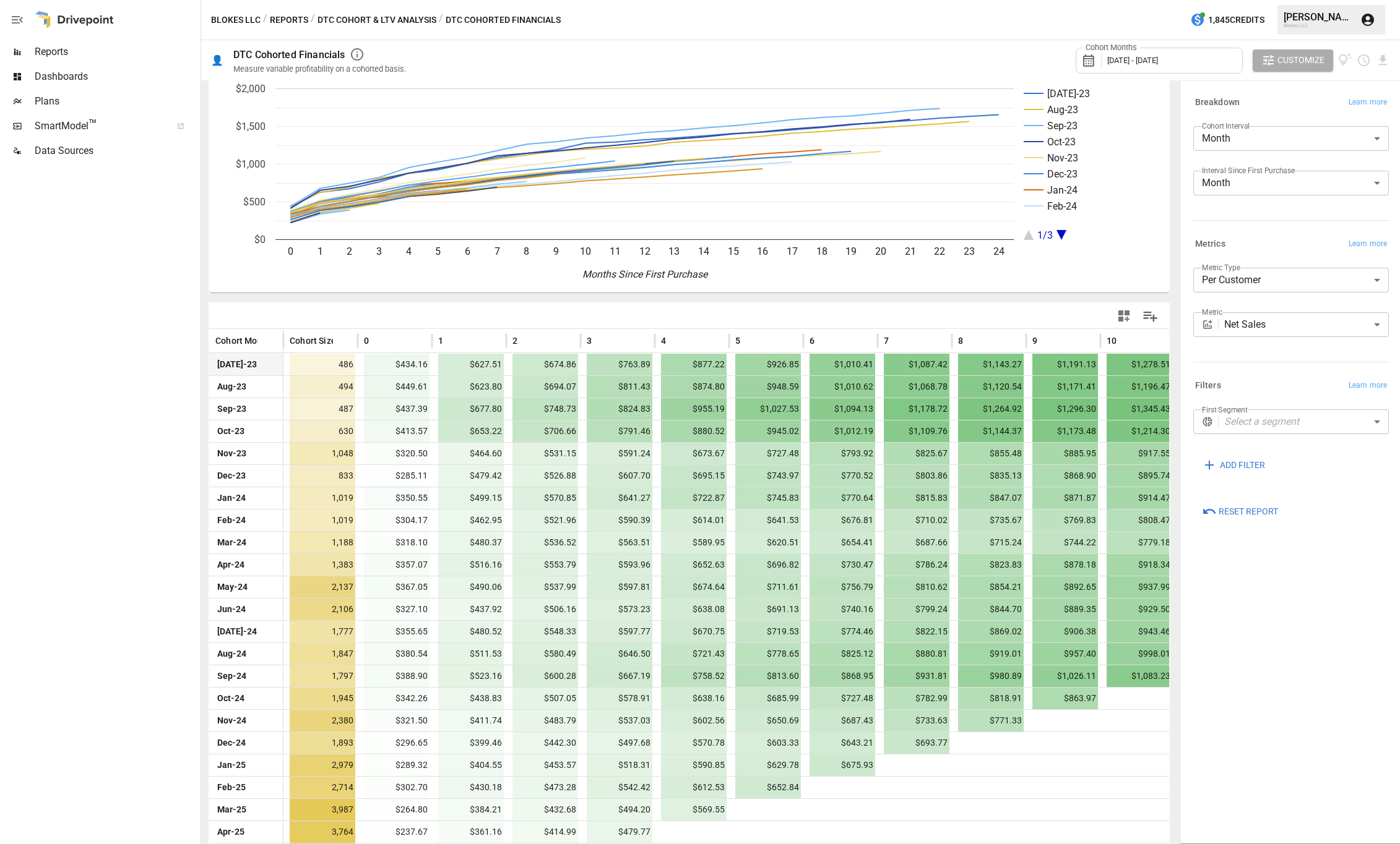
scroll to position [107, 0]
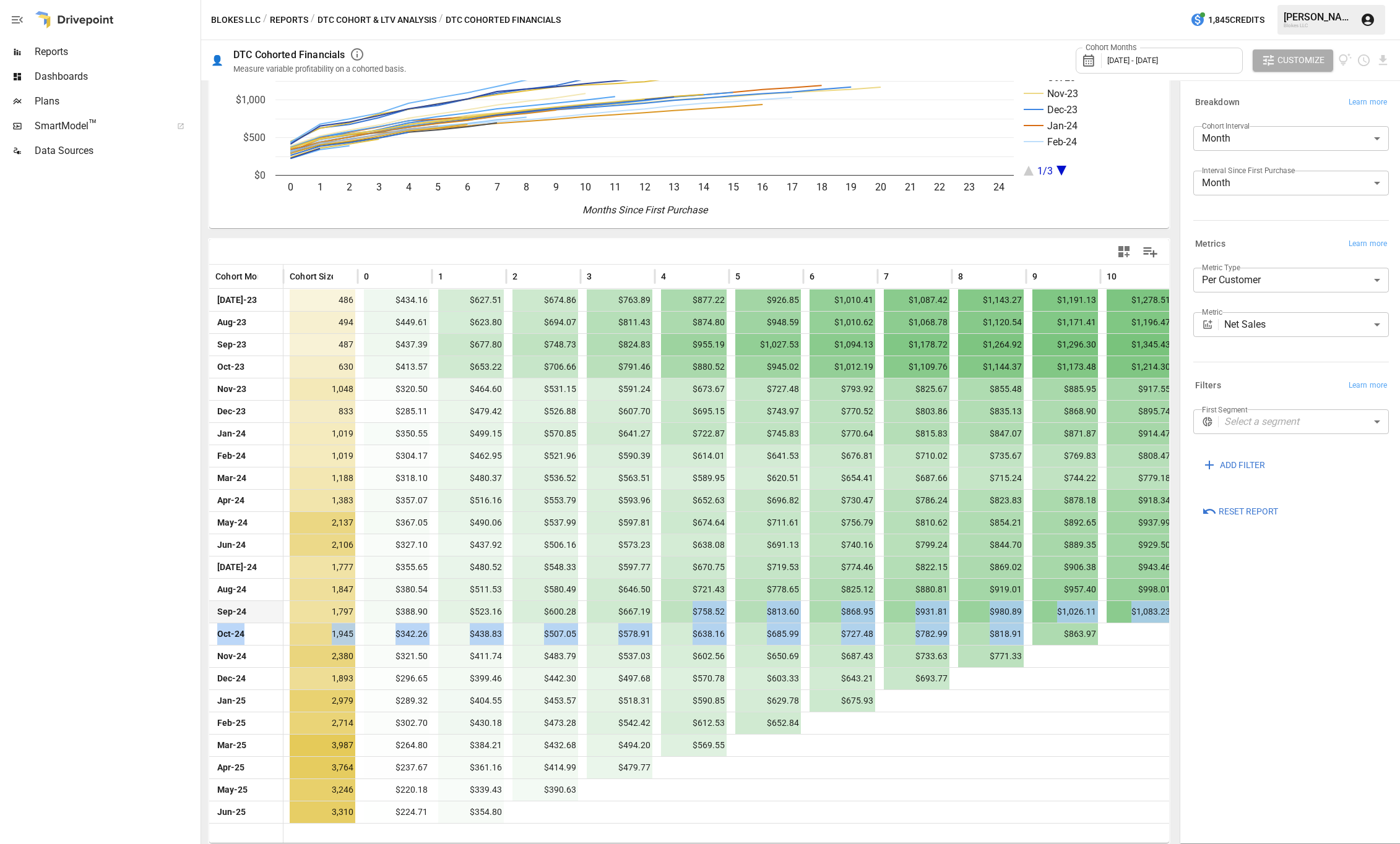
drag, startPoint x: 1043, startPoint y: 642, endPoint x: 683, endPoint y: 618, distance: 360.8
click at [683, 618] on div "[DATE]-23 486 $434.16 $627.51 $674.86 $763.89 $877.22 $926.85 $1,010.41 $1,087.…" at bounding box center [1211, 556] width 2005 height 534
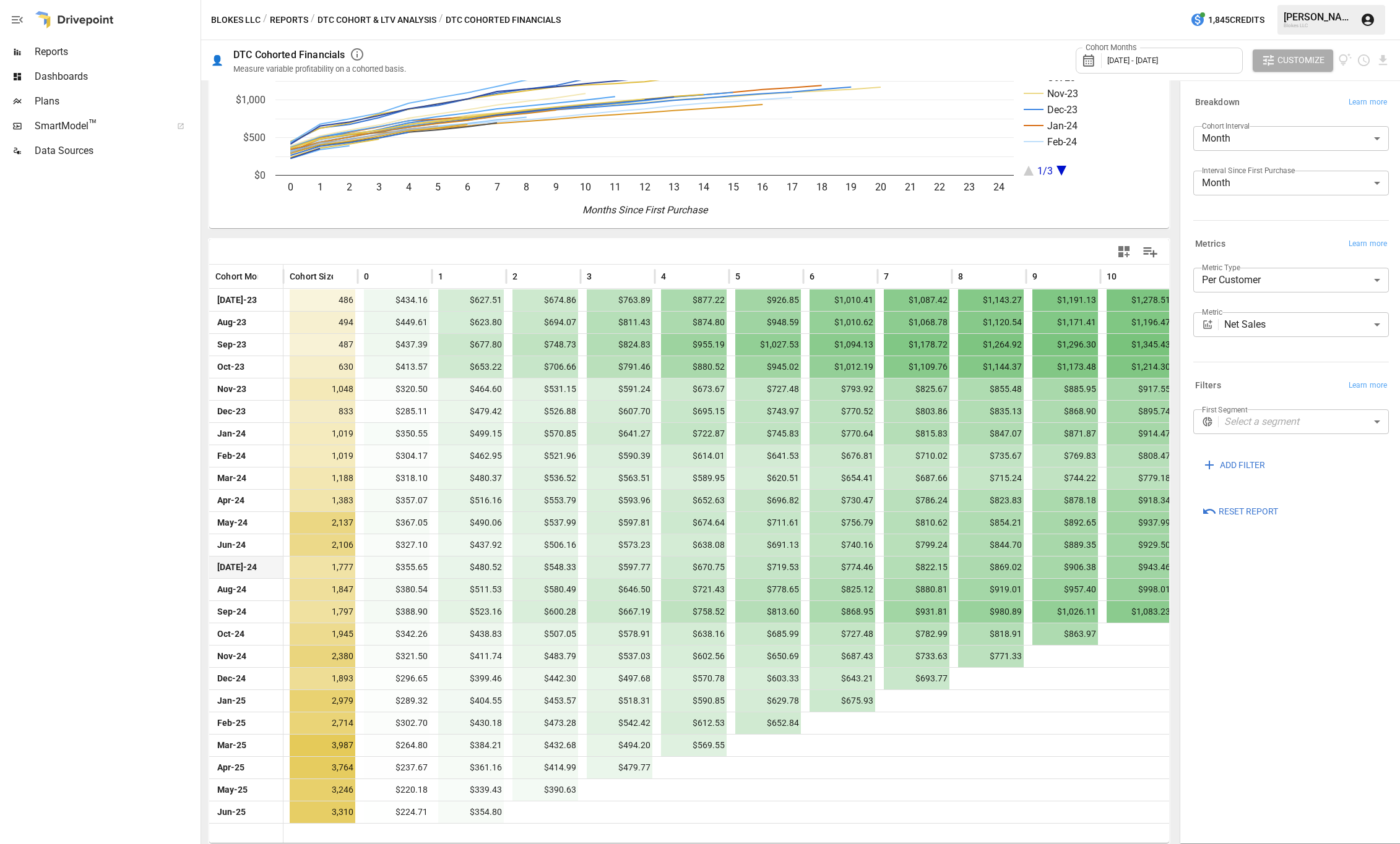
click at [698, 557] on span "$670.75" at bounding box center [694, 567] width 66 height 21
click at [1223, 683] on div "**********" at bounding box center [1290, 462] width 215 height 756
drag, startPoint x: 1138, startPoint y: 788, endPoint x: 1131, endPoint y: 759, distance: 29.8
click at [1210, 778] on div "[DATE]-23 Aug-23 Sep-23 Oct-23 Nov-23 Dec-23 Jan-24 Feb-24 1/3 0 1 2 3 4 5 6 7 …" at bounding box center [800, 462] width 1198 height 764
drag, startPoint x: 1061, startPoint y: 423, endPoint x: 754, endPoint y: 407, distance: 307.4
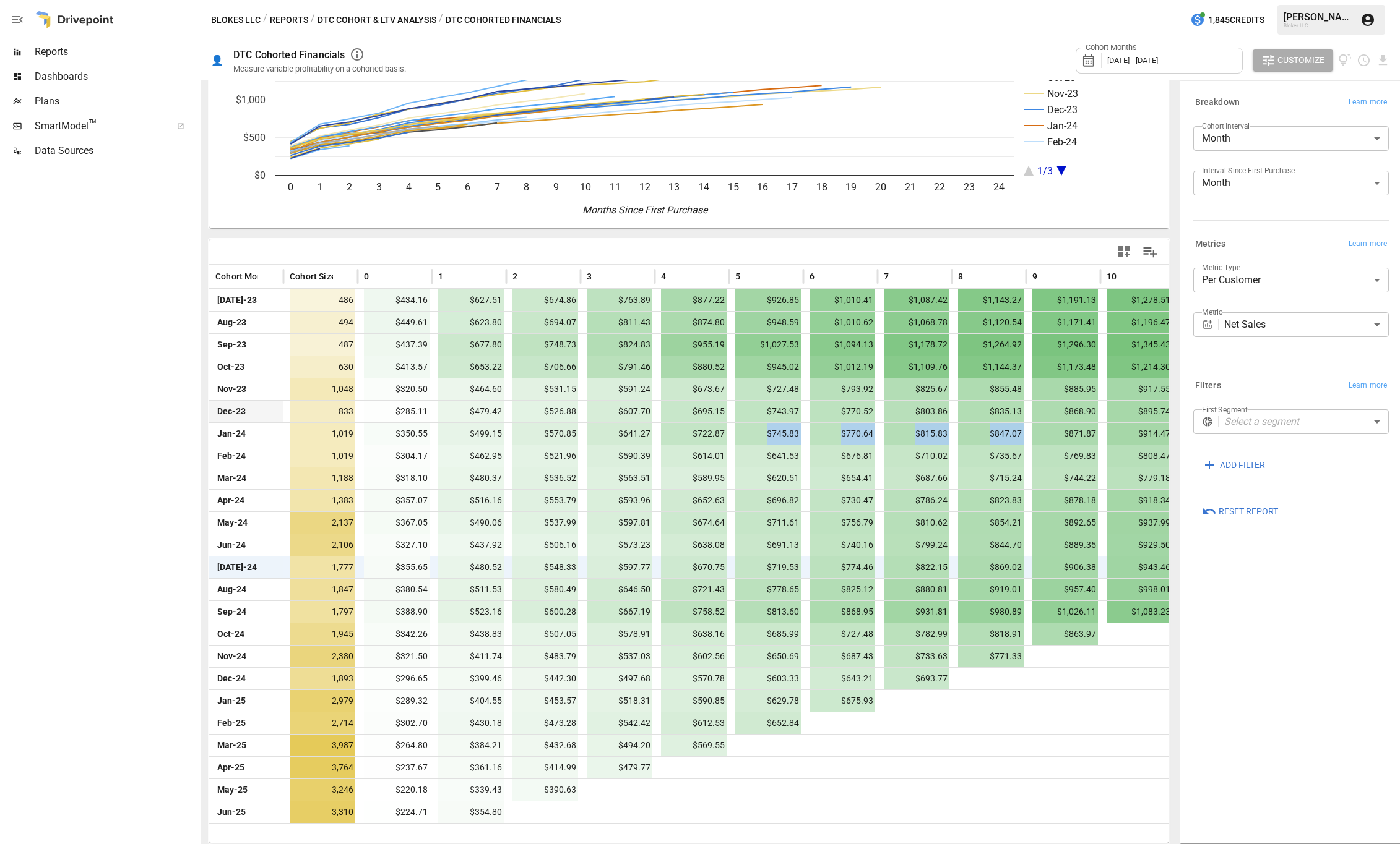
click at [739, 427] on div "Jan-24 1,019 $350.55 $499.15 $570.85 $641.27 $722.87 $745.83 $770.64 $815.83 $8…" at bounding box center [1211, 434] width 2005 height 22
click at [1368, 641] on div "**********" at bounding box center [1290, 462] width 215 height 756
click at [1336, 630] on div "**********" at bounding box center [1290, 462] width 215 height 756
click at [1146, 752] on div at bounding box center [1137, 745] width 74 height 22
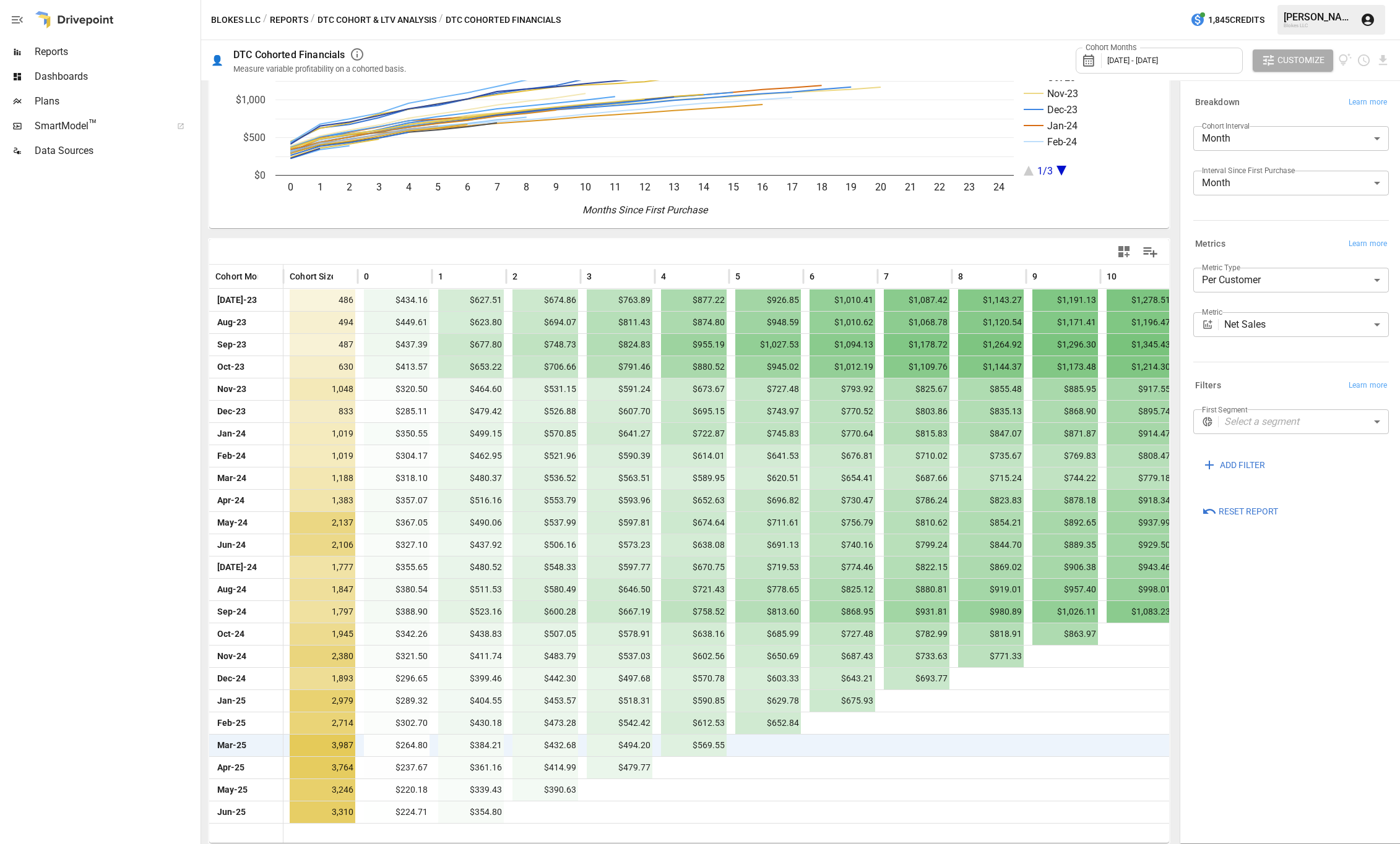
drag, startPoint x: 1190, startPoint y: 802, endPoint x: 1185, endPoint y: 798, distance: 6.4
click at [1185, 798] on div "**********" at bounding box center [1290, 462] width 215 height 756
click at [1159, 787] on div "[DATE]-23 Aug-23 Sep-23 Oct-23 Nov-23 Dec-23 Jan-24 Feb-24 1/3 0 1 2 3 4 5 6 7 …" at bounding box center [688, 462] width 976 height 764
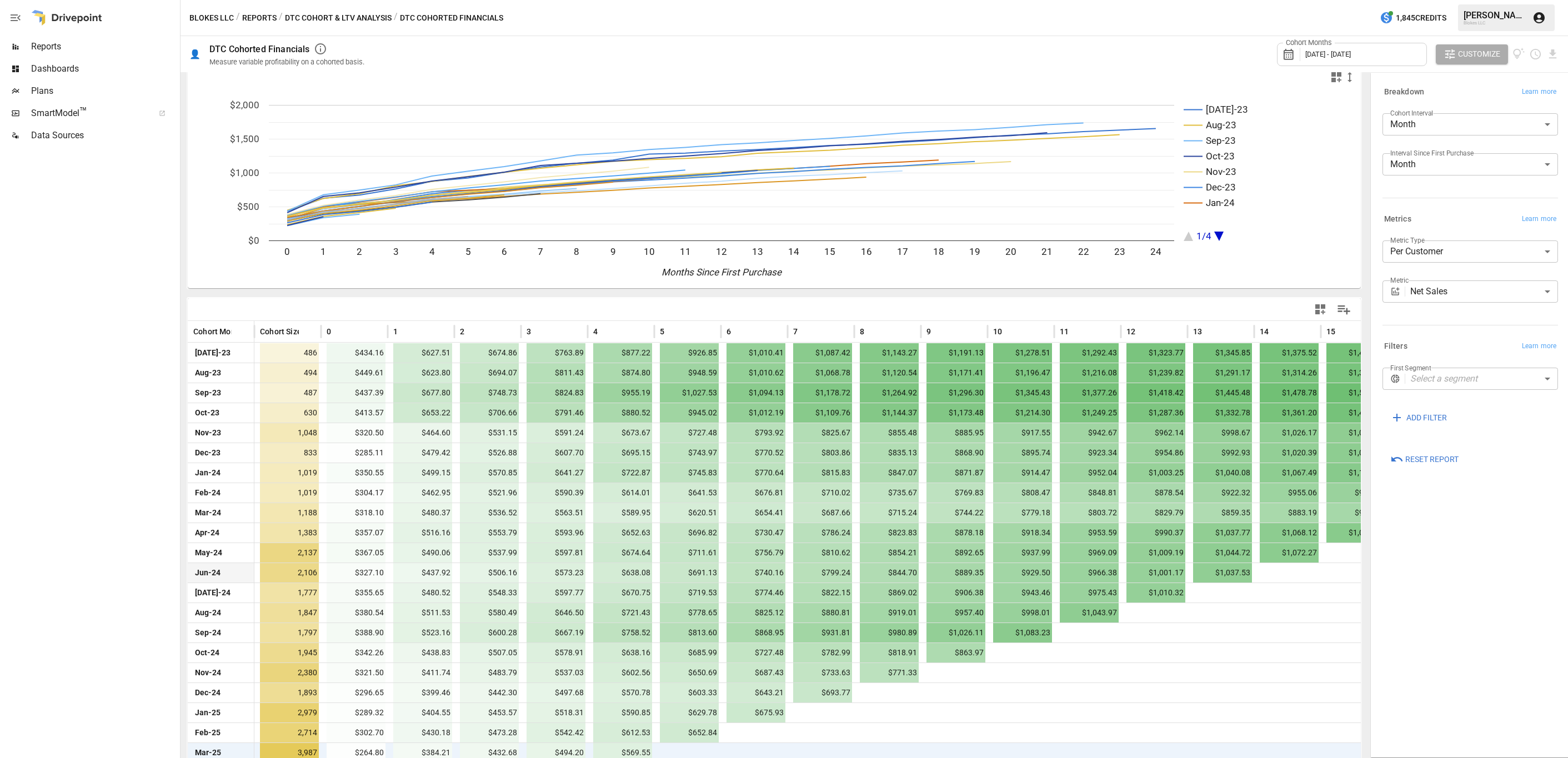
scroll to position [0, 0]
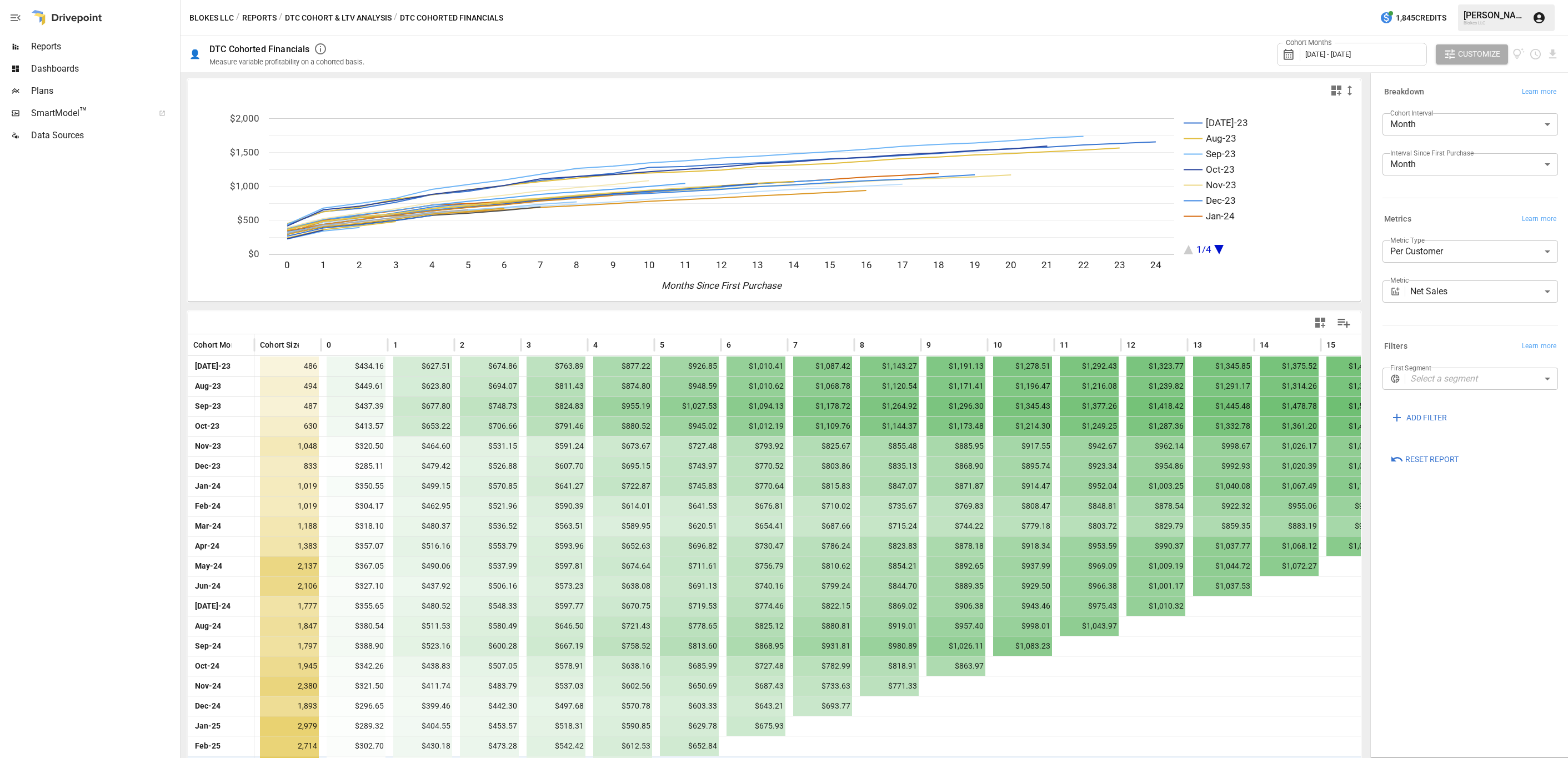
click at [243, 19] on button "Reports" at bounding box center [259, 17] width 34 height 14
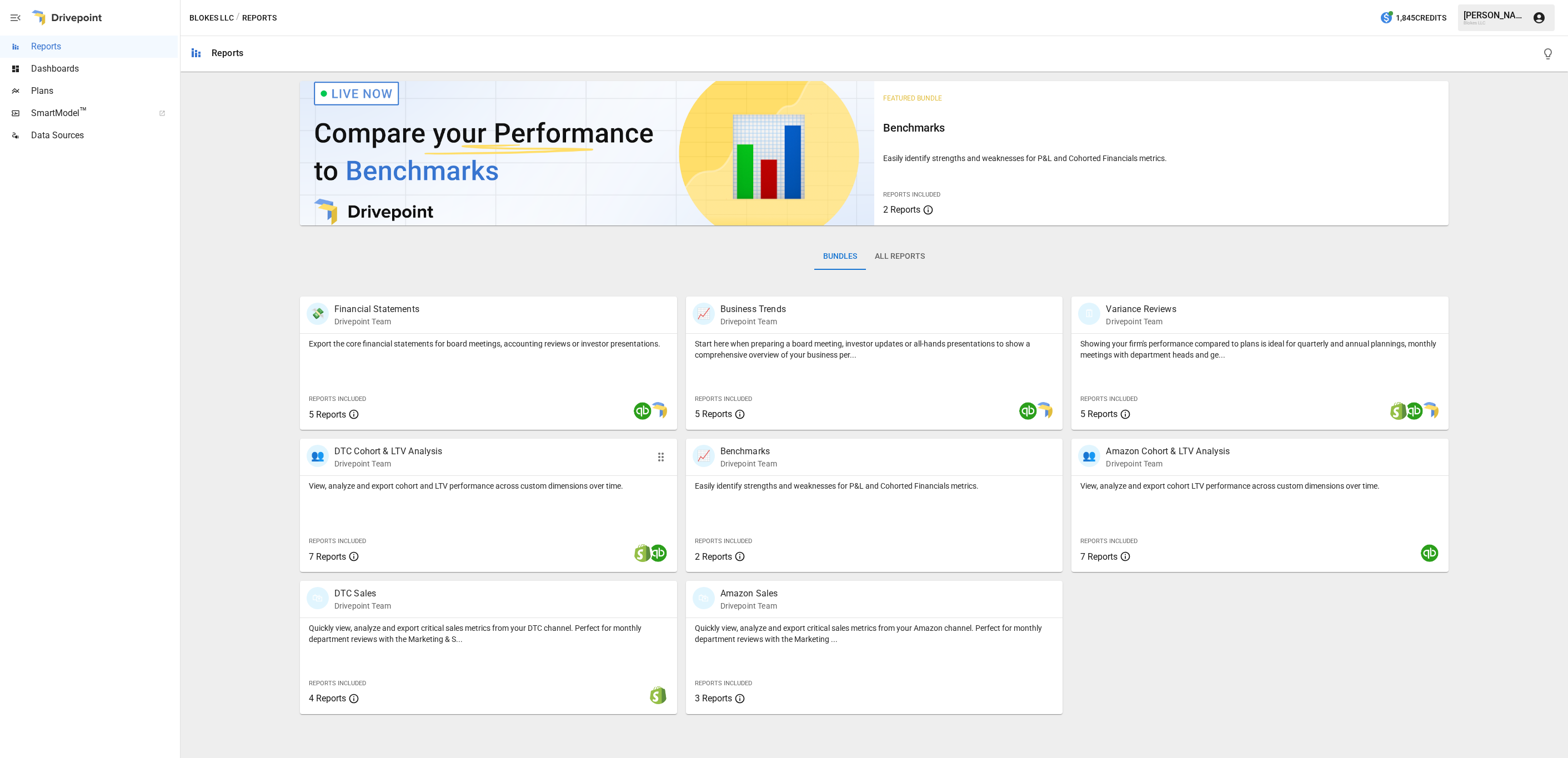
click at [383, 447] on p "DTC Cohort & LTV Analysis" at bounding box center [388, 452] width 108 height 13
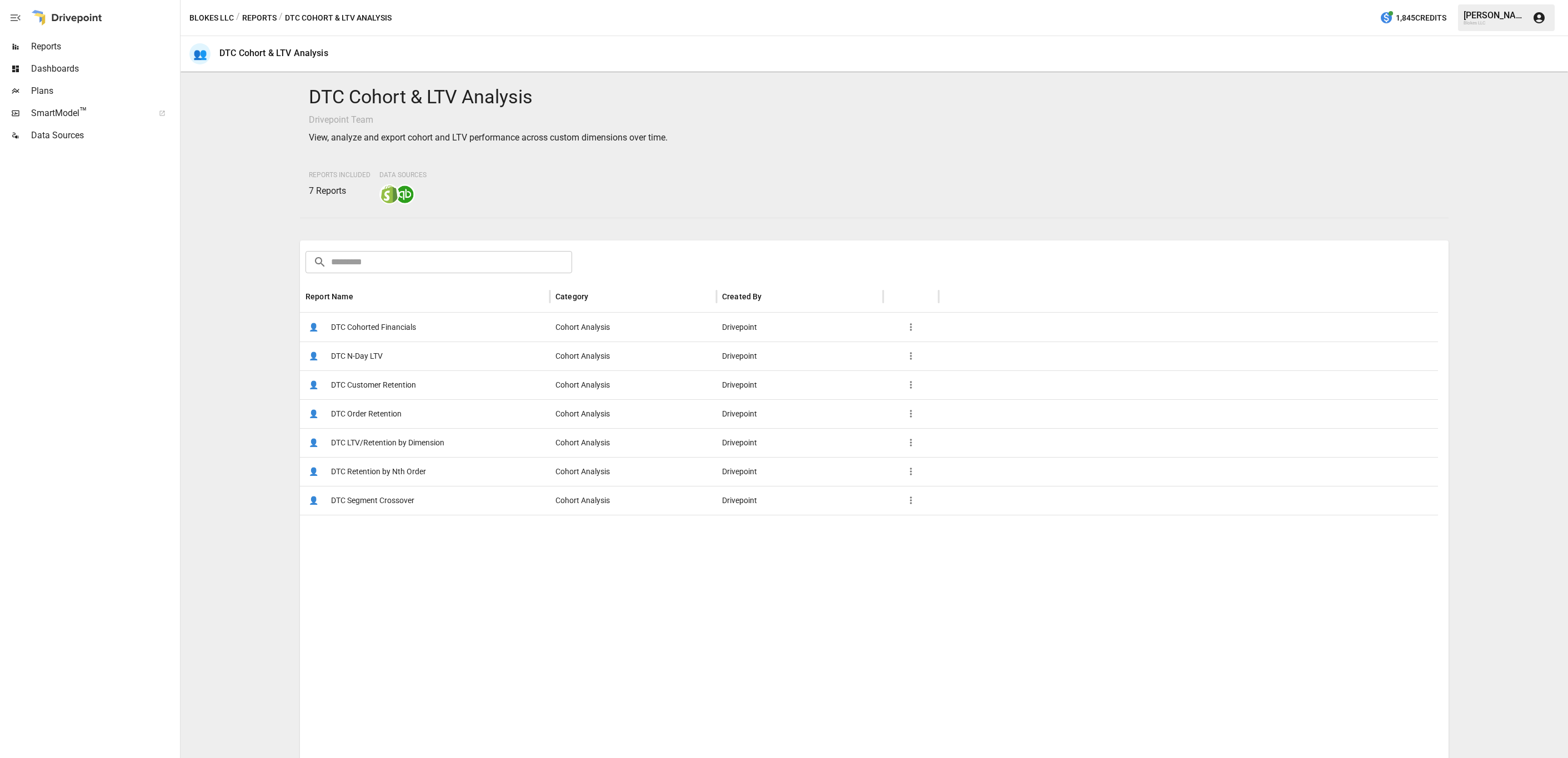
click at [418, 445] on span "DTC LTV/Retention by Dimension" at bounding box center [388, 443] width 114 height 28
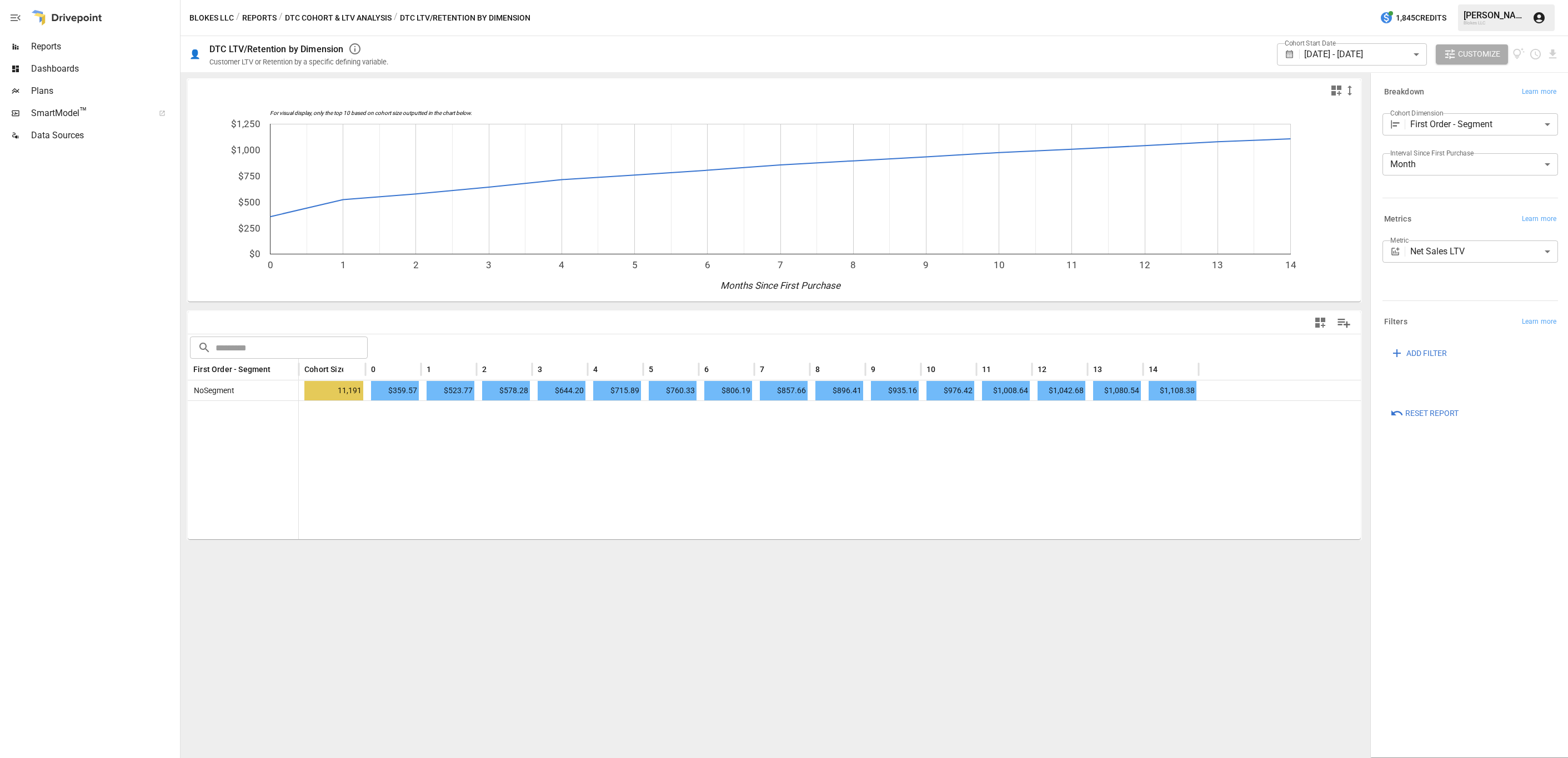
click at [1109, 531] on div at bounding box center [830, 469] width 1062 height 139
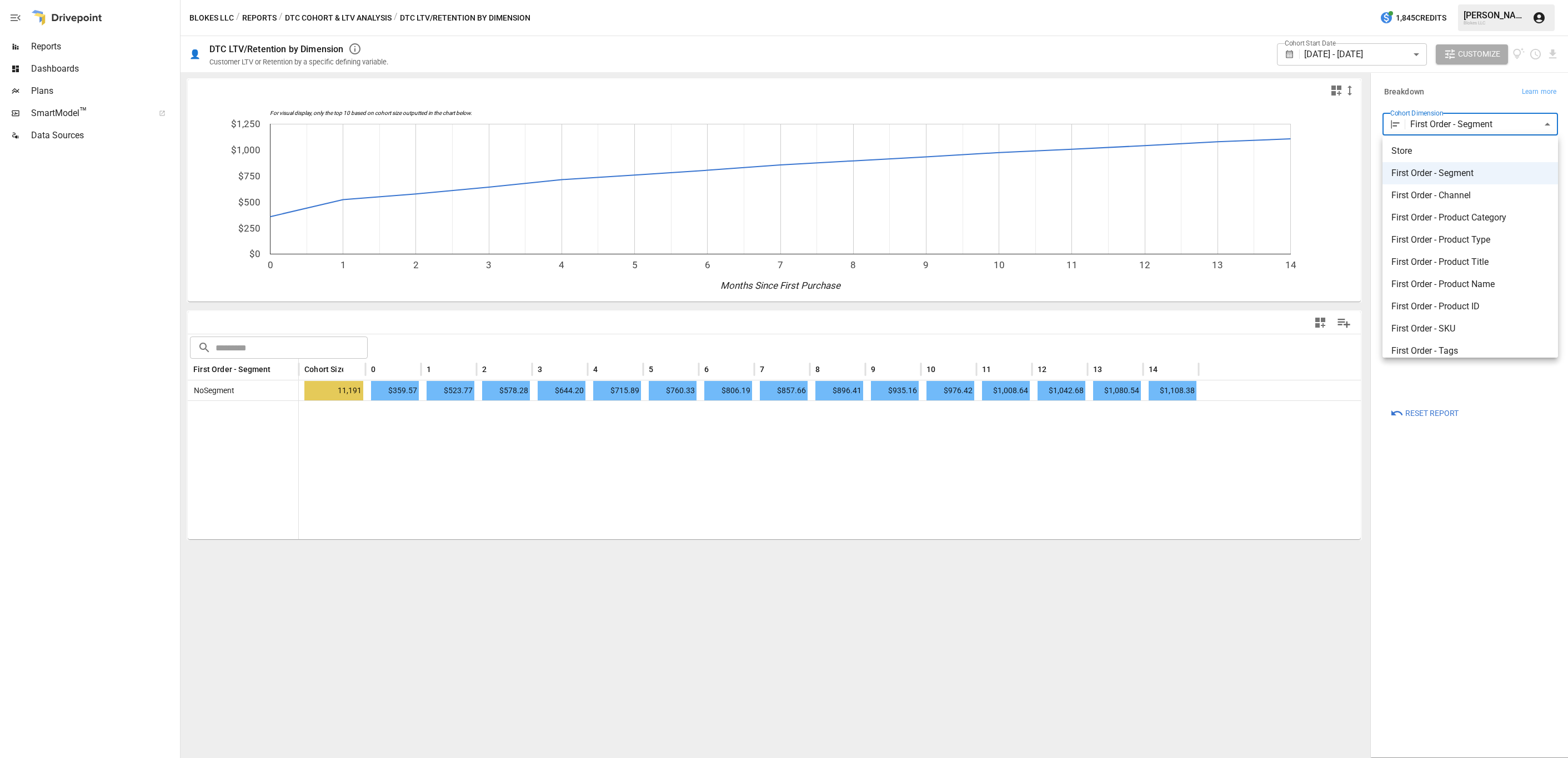
click at [1256, 0] on body "**********" at bounding box center [784, 0] width 1568 height 0
drag, startPoint x: 582, startPoint y: 450, endPoint x: 193, endPoint y: 23, distance: 577.6
click at [580, 449] on div at bounding box center [784, 379] width 1568 height 758
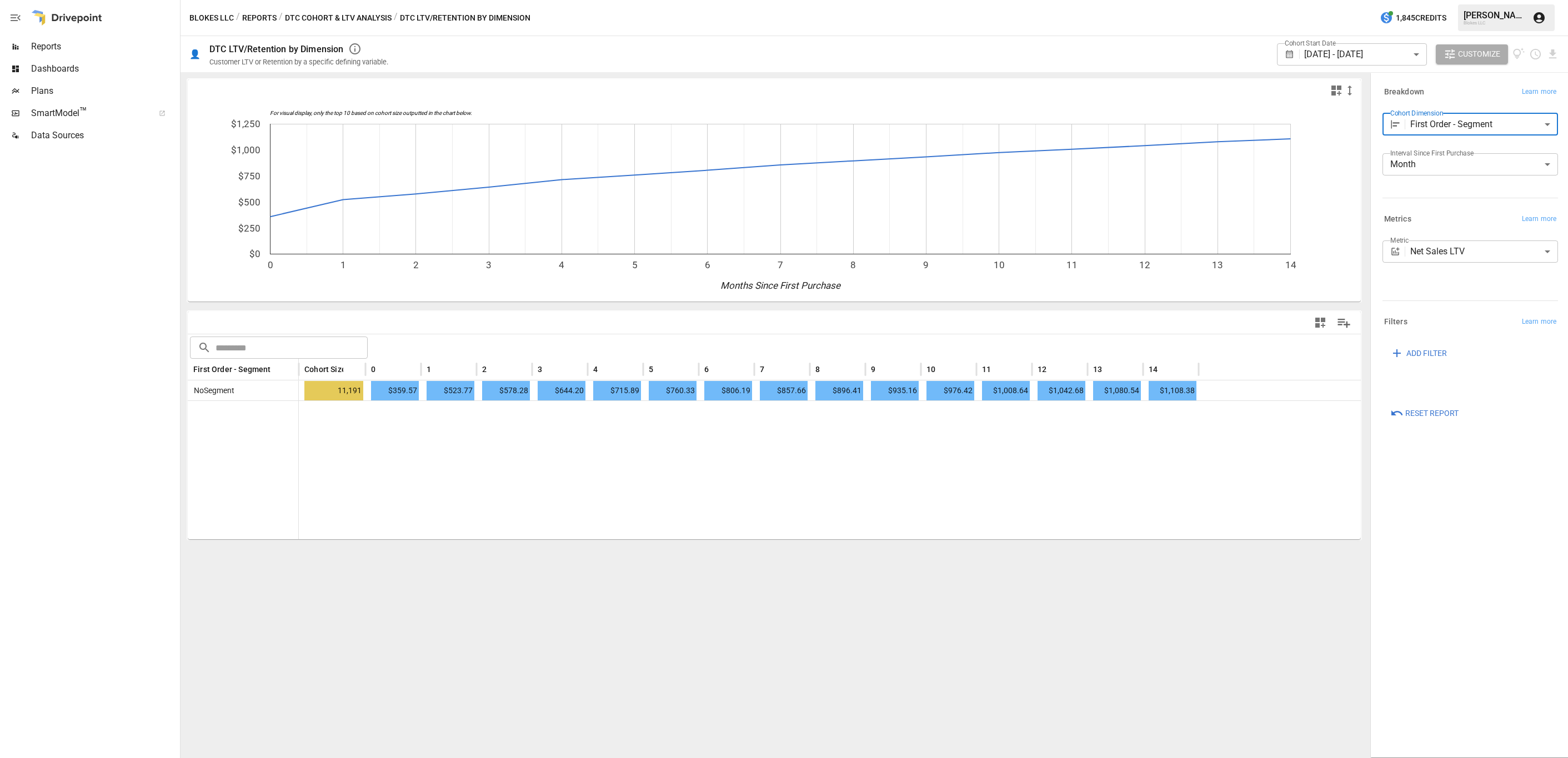
click at [322, 16] on button "DTC Cohort & LTV Analysis" at bounding box center [338, 17] width 106 height 14
